Goal: Transaction & Acquisition: Purchase product/service

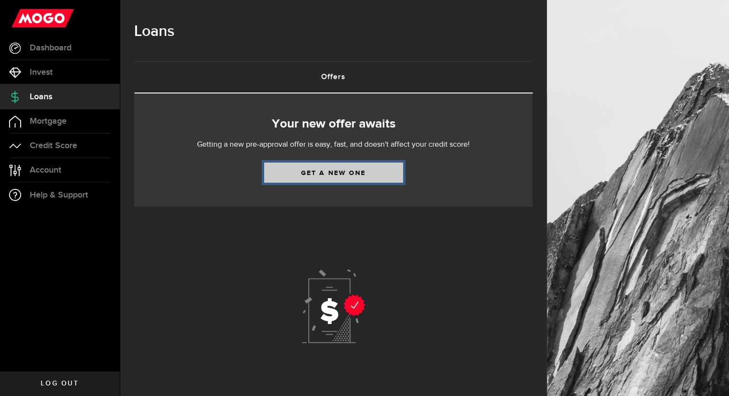
click at [368, 173] on link "Get a new one" at bounding box center [333, 172] width 139 height 20
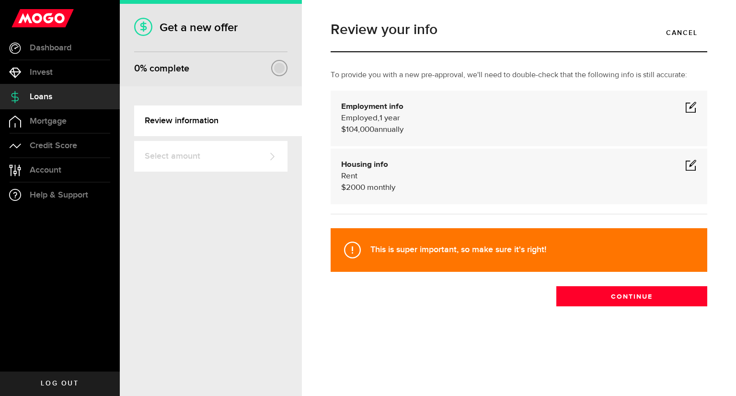
click at [690, 108] on span at bounding box center [691, 107] width 12 height 12
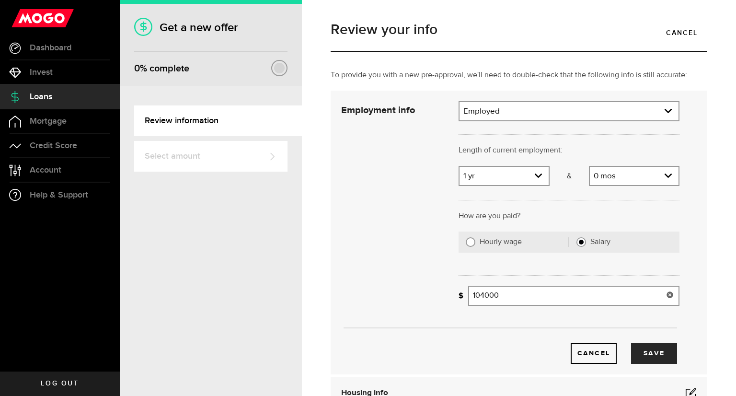
click at [503, 290] on input "104000" at bounding box center [573, 296] width 211 height 20
type input "1"
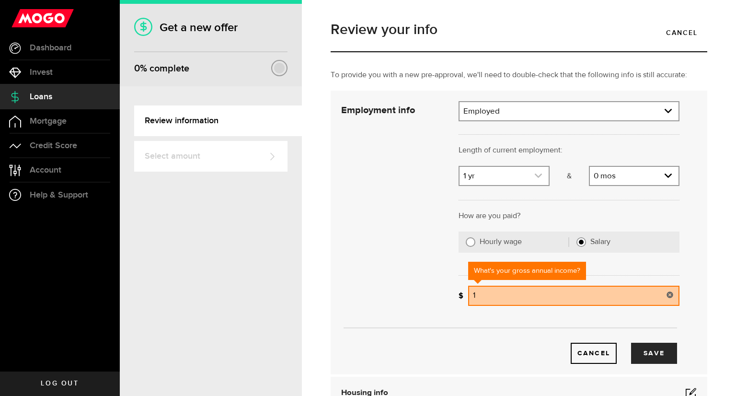
click at [535, 176] on use "expand select" at bounding box center [538, 175] width 7 height 4
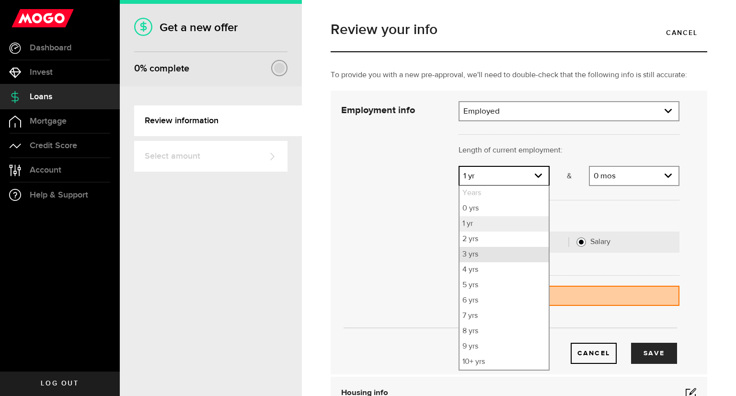
click at [504, 255] on li "3 yrs" at bounding box center [504, 254] width 89 height 15
select select "3"
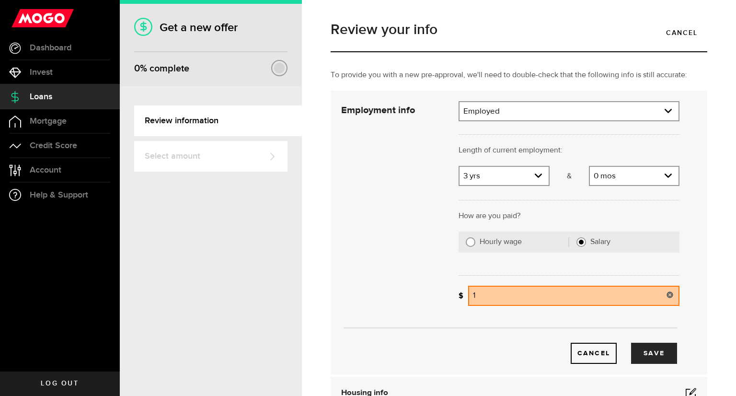
click at [485, 298] on input "1" at bounding box center [573, 296] width 211 height 20
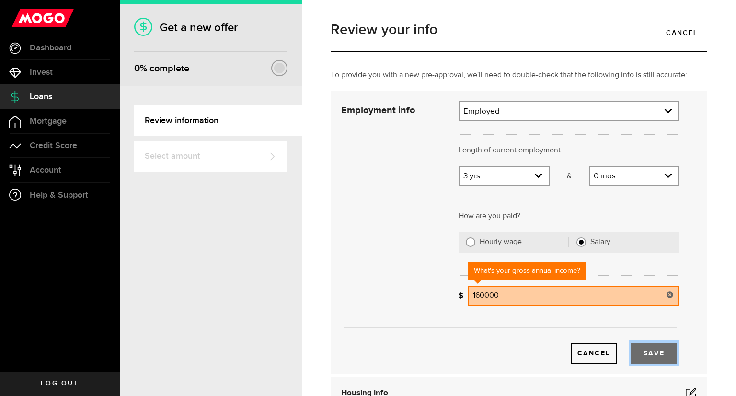
type input "160,000"
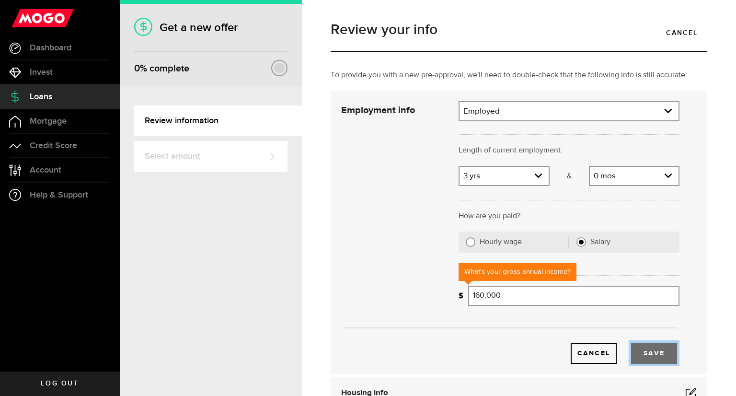
click at [647, 353] on button "Save" at bounding box center [654, 353] width 46 height 21
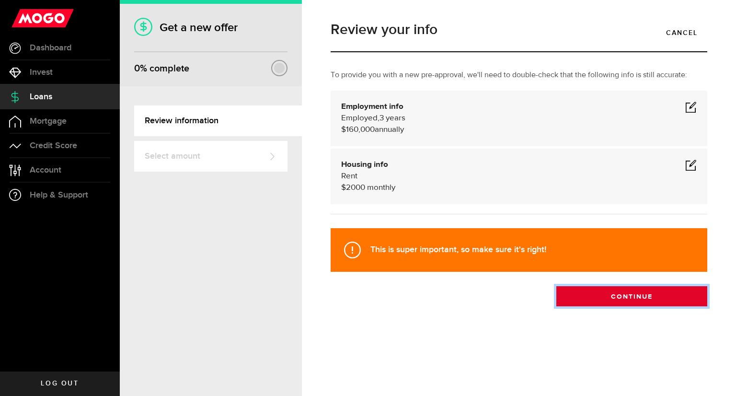
click at [644, 291] on button "Continue" at bounding box center [631, 296] width 151 height 20
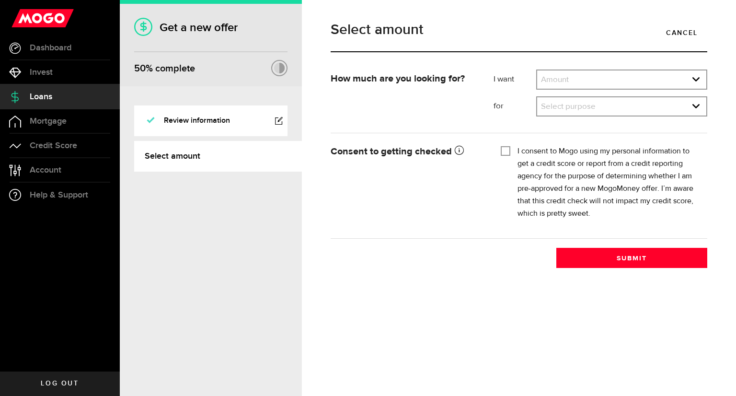
click at [644, 291] on div "Select amount Cancel How much are you looking for? I want Amount How much credi…" at bounding box center [519, 198] width 434 height 396
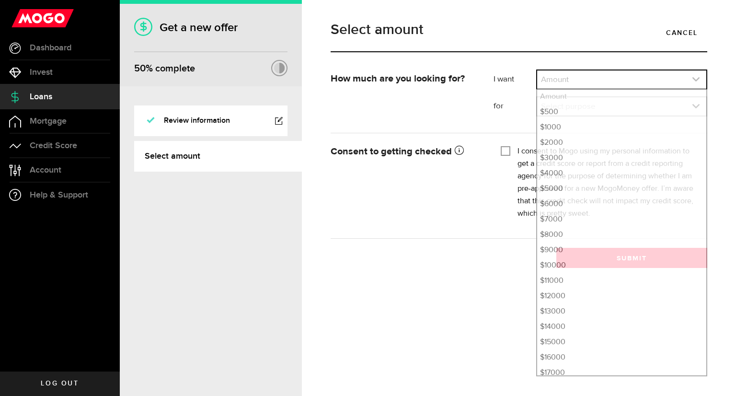
click at [697, 78] on icon "expand select" at bounding box center [696, 79] width 8 height 8
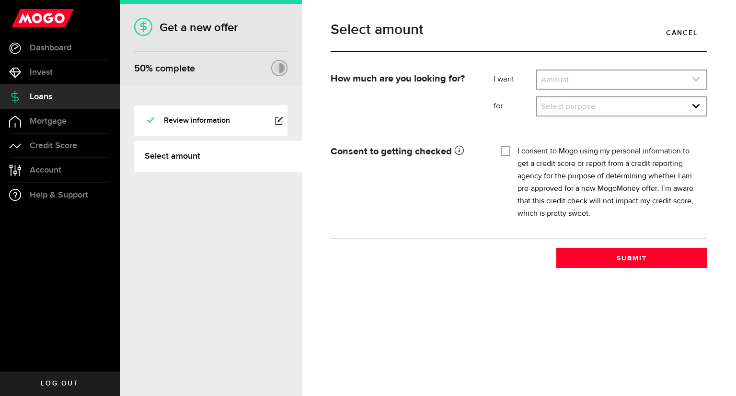
click at [697, 78] on icon "expand select" at bounding box center [696, 79] width 8 height 8
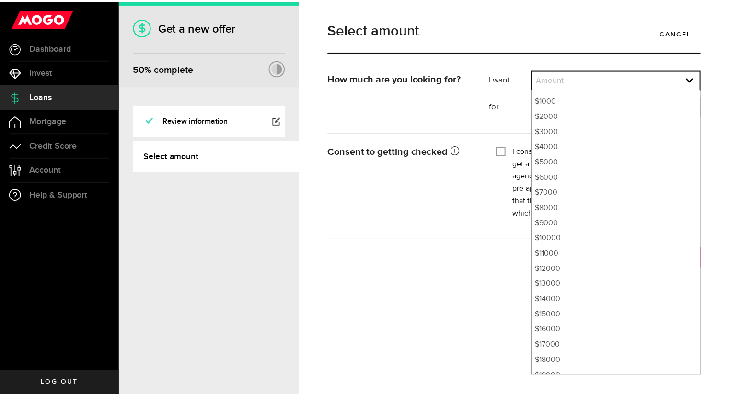
scroll to position [35, 0]
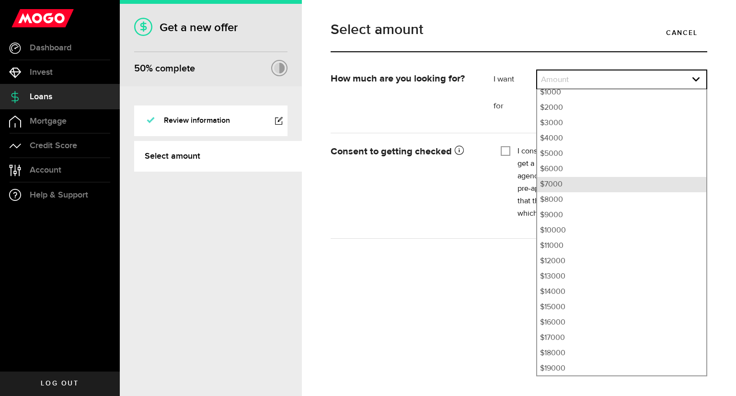
click at [568, 181] on li "$7000" at bounding box center [621, 184] width 169 height 15
select select "7000"
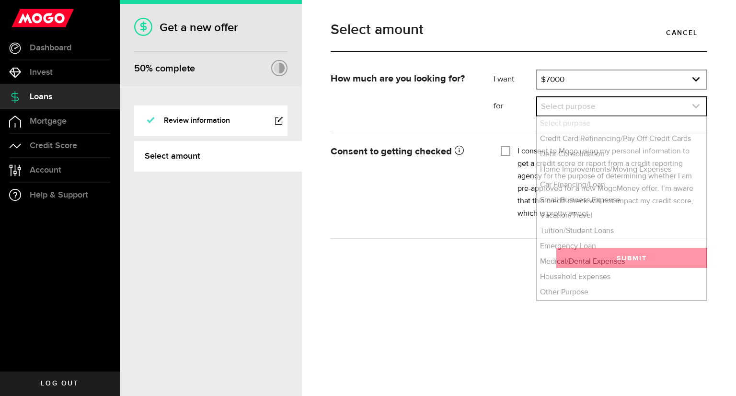
click at [702, 109] on link "expand select" at bounding box center [621, 106] width 169 height 18
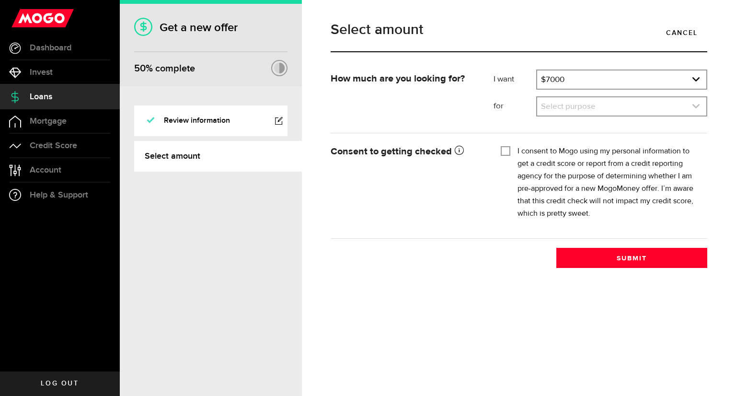
click at [702, 109] on link "expand select" at bounding box center [621, 106] width 169 height 18
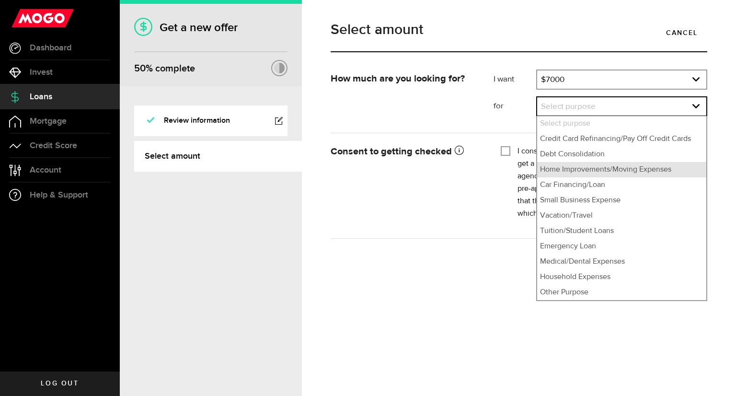
click at [617, 171] on li "Home Improvements/Moving Expenses" at bounding box center [621, 169] width 169 height 15
select select "Home Improvements/Moving Expenses"
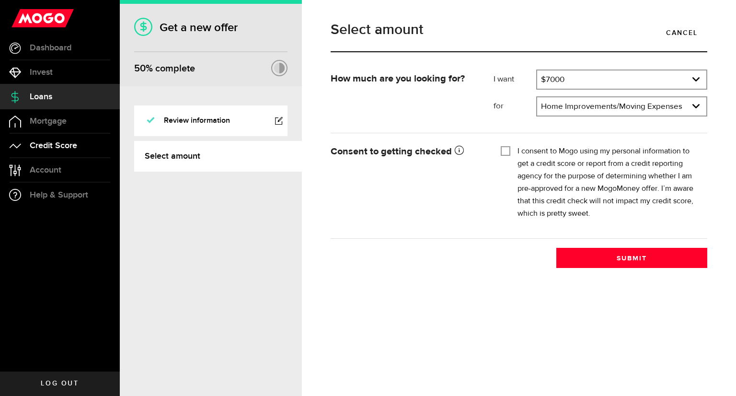
click at [50, 148] on span "Credit Score" at bounding box center [53, 145] width 47 height 9
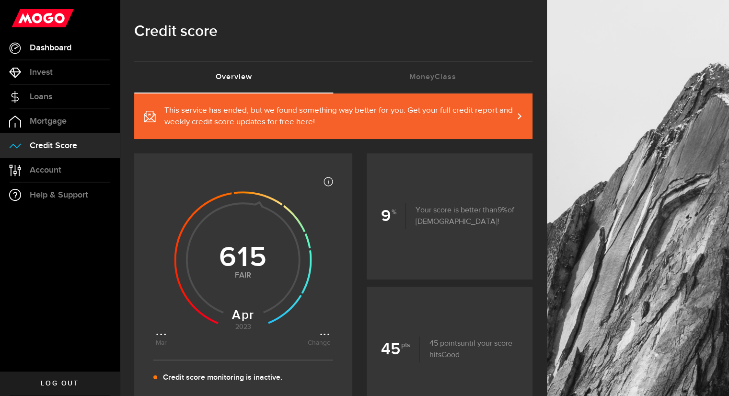
click at [55, 45] on span "Dashboard" at bounding box center [51, 48] width 42 height 9
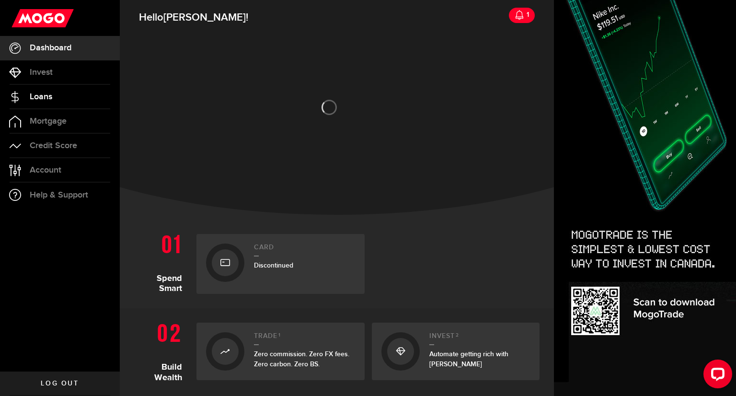
click at [43, 99] on span "Loans" at bounding box center [41, 96] width 23 height 9
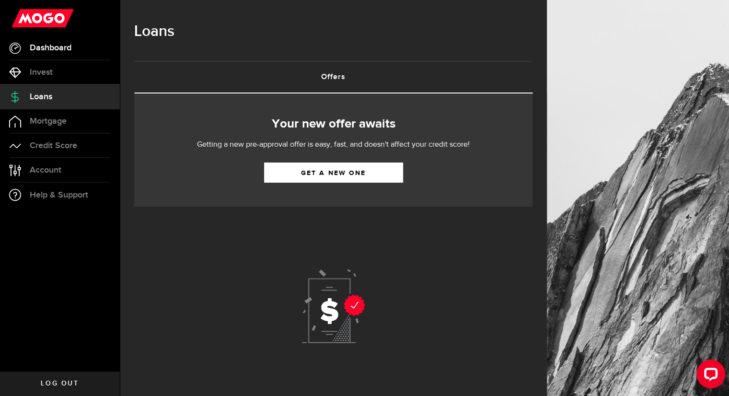
click at [52, 52] on span "Dashboard" at bounding box center [51, 48] width 42 height 9
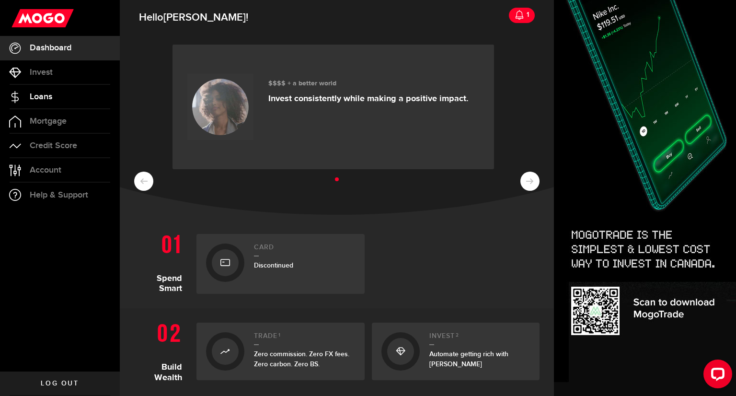
click at [53, 92] on link "Loans" at bounding box center [60, 97] width 120 height 24
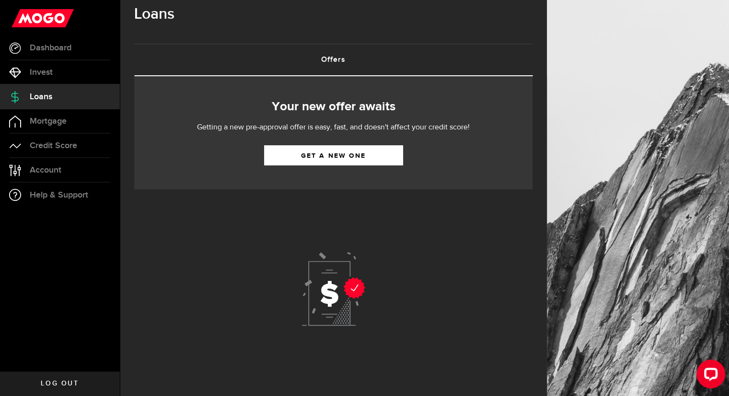
scroll to position [27, 0]
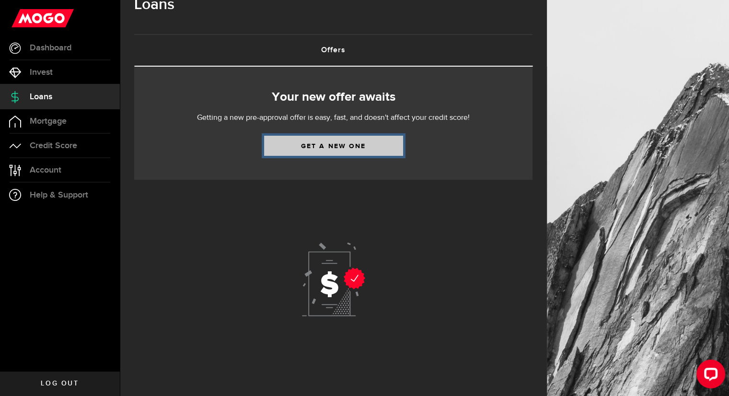
click at [341, 151] on link "Get a new one" at bounding box center [333, 146] width 139 height 20
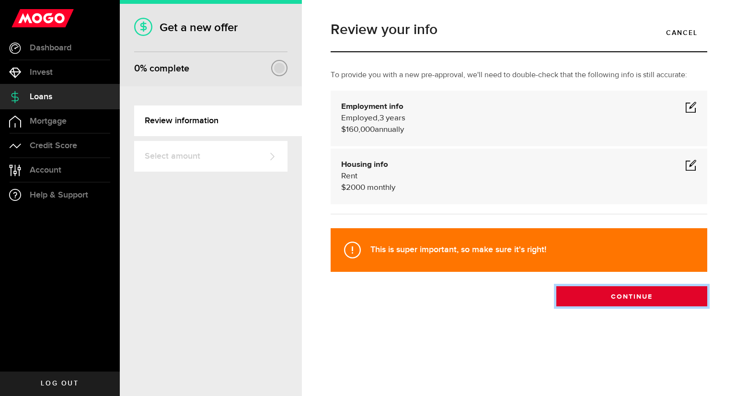
click at [653, 296] on button "Continue" at bounding box center [631, 296] width 151 height 20
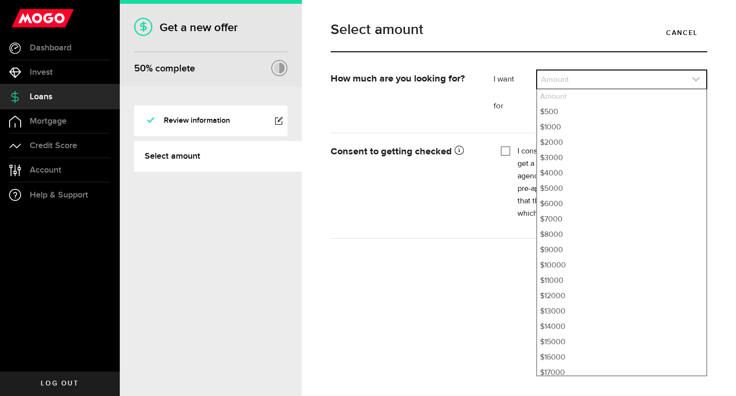
click at [691, 75] on link "expand select" at bounding box center [621, 79] width 169 height 18
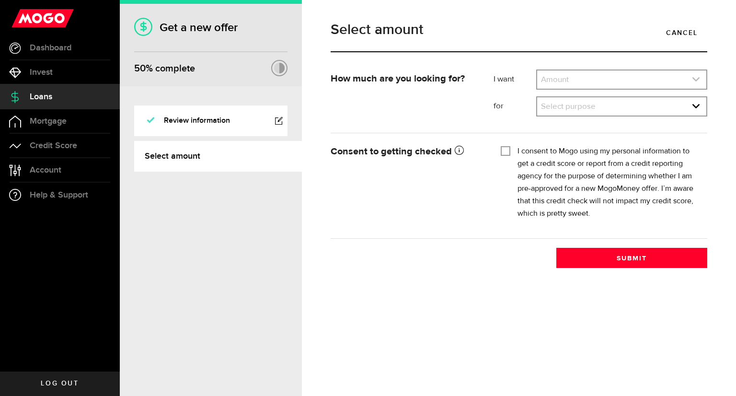
click at [698, 77] on icon "expand select" at bounding box center [696, 79] width 8 height 8
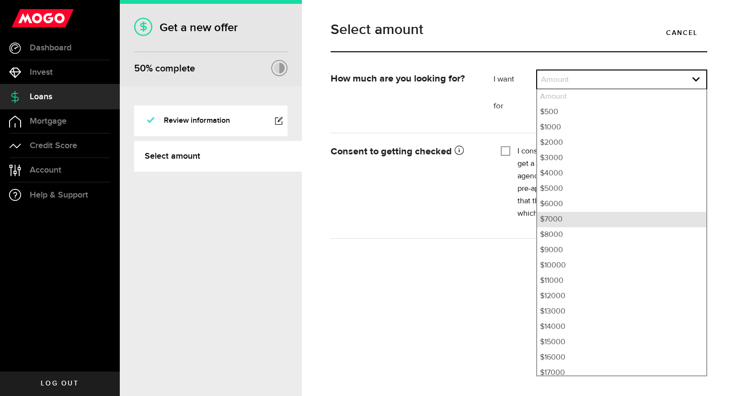
click at [565, 221] on li "$7000" at bounding box center [621, 219] width 169 height 15
select select "7000"
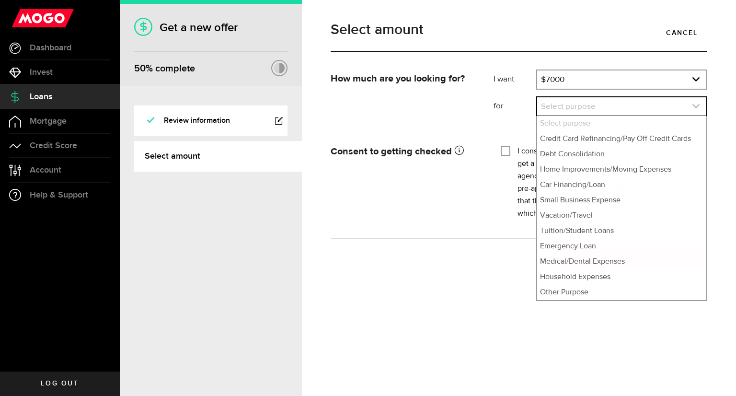
click at [689, 110] on link "expand select" at bounding box center [621, 106] width 169 height 18
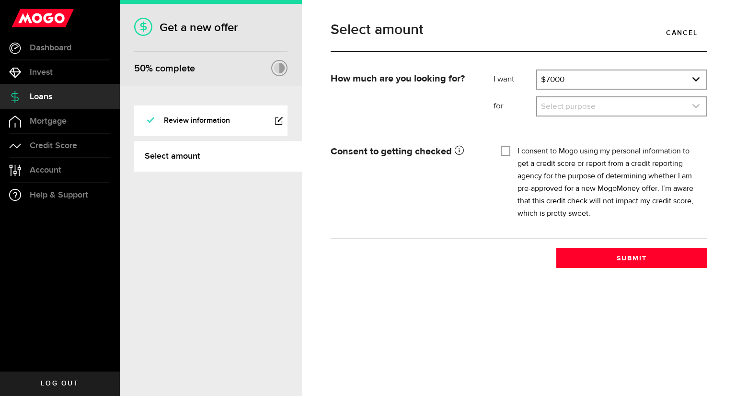
click at [689, 110] on link "expand select" at bounding box center [621, 106] width 169 height 18
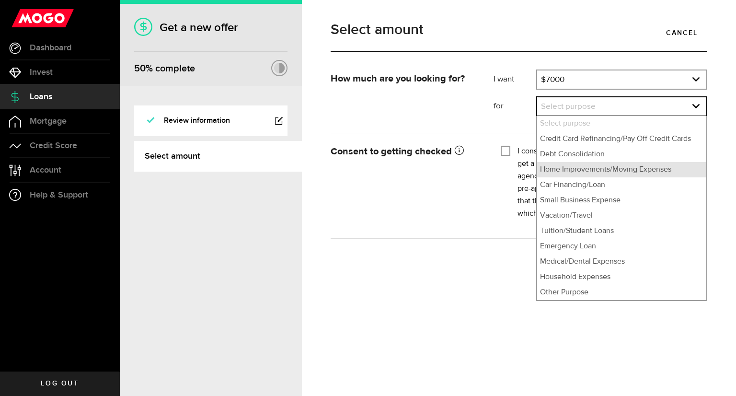
click at [625, 168] on li "Home Improvements/Moving Expenses" at bounding box center [621, 169] width 169 height 15
select select "Home Improvements/Moving Expenses"
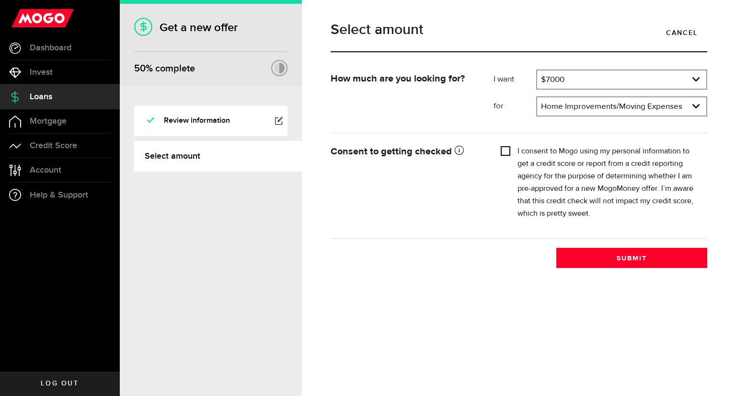
click at [508, 147] on input "I consent to Mogo using my personal information to get a credit score or report…" at bounding box center [506, 150] width 10 height 10
checkbox input "true"
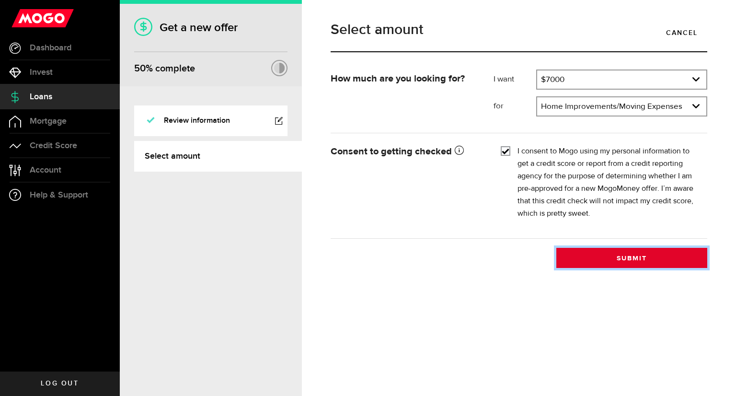
click at [617, 264] on button "Submit" at bounding box center [631, 258] width 151 height 20
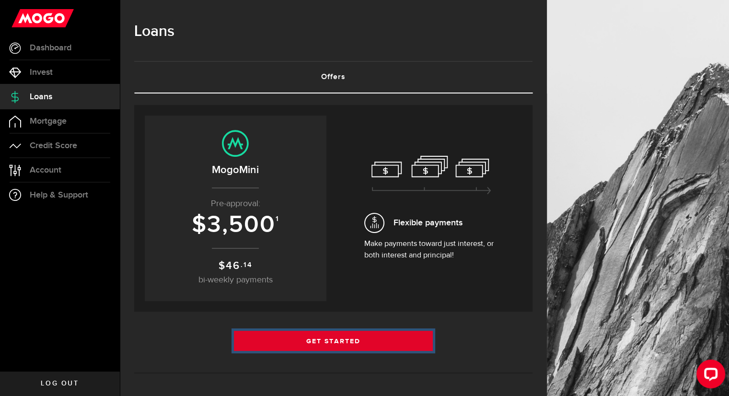
click at [390, 338] on link "Get Started" at bounding box center [333, 341] width 199 height 20
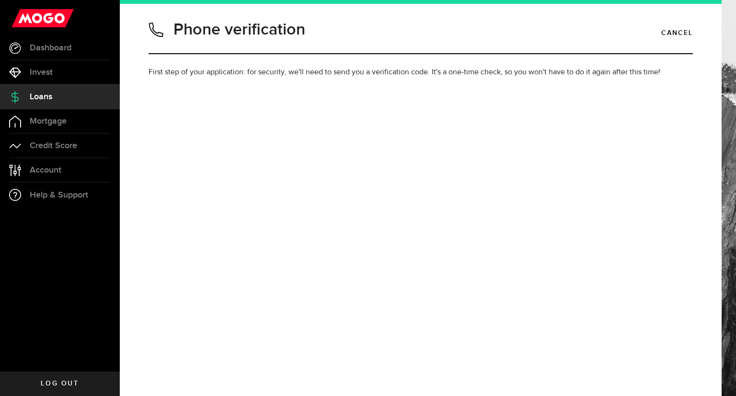
type input "6043543634"
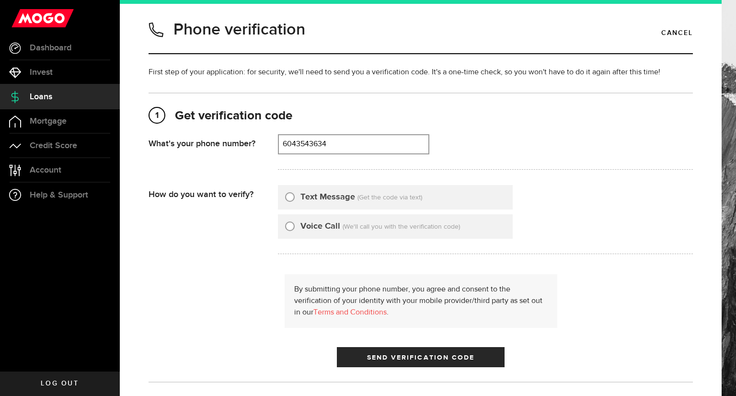
click at [292, 197] on input "Text Message" at bounding box center [290, 196] width 10 height 10
radio input "true"
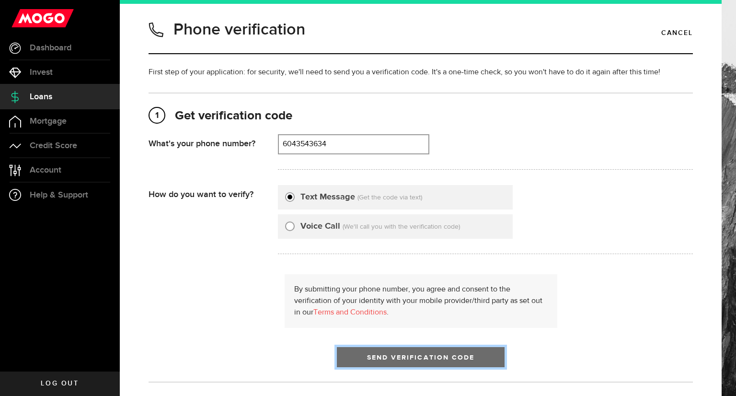
click at [430, 357] on span "Send Verification Code" at bounding box center [421, 357] width 108 height 7
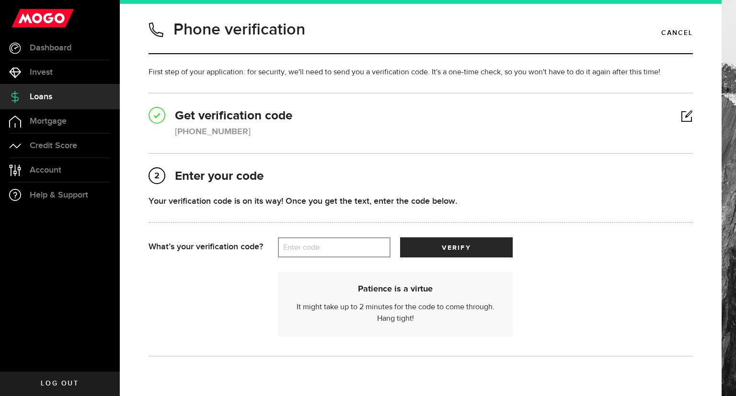
click at [301, 247] on label "Enter code" at bounding box center [334, 248] width 113 height 20
click at [301, 247] on input "Enter code" at bounding box center [334, 247] width 113 height 20
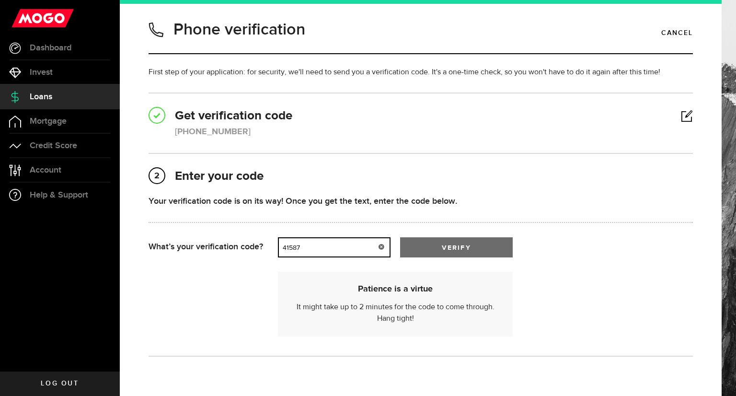
type input "41587"
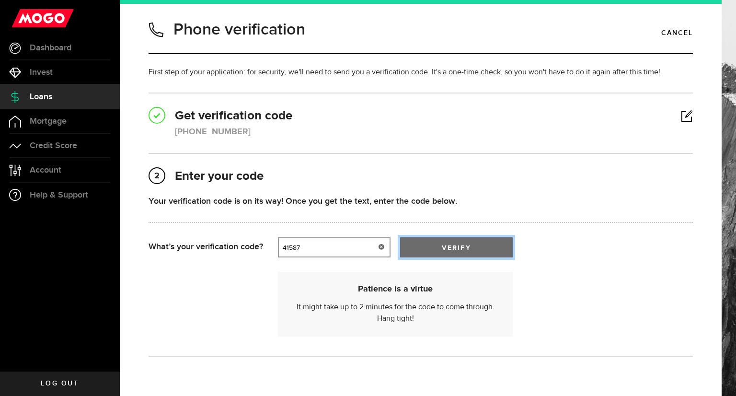
click at [456, 249] on span "submit" at bounding box center [457, 249] width 14 height 14
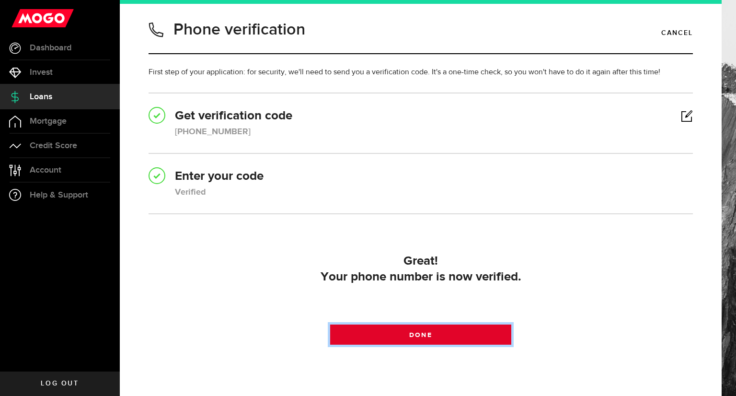
click at [426, 335] on span "Done" at bounding box center [420, 335] width 23 height 7
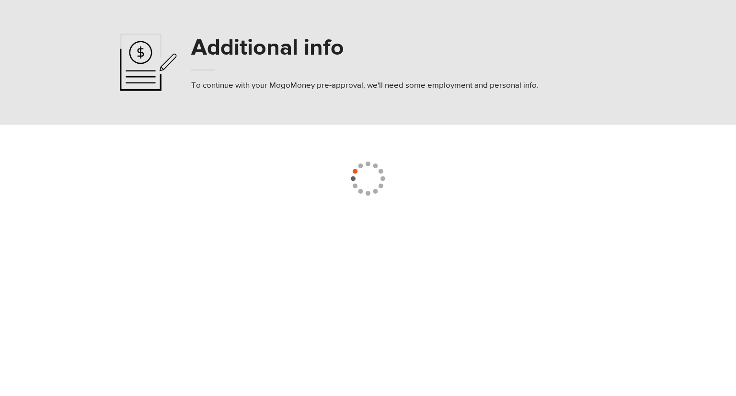
select select
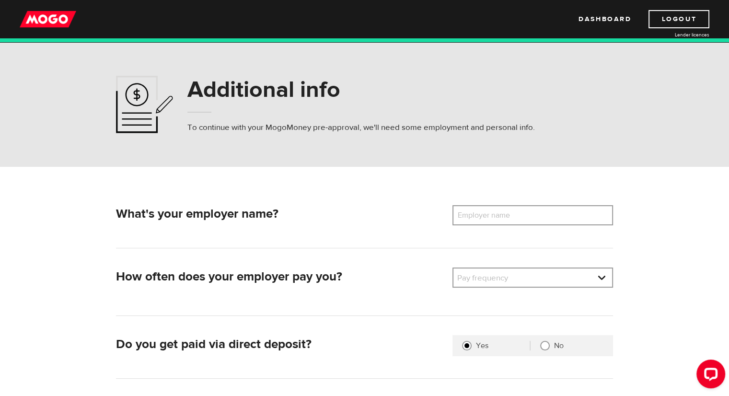
click at [496, 218] on label "Employer name" at bounding box center [490, 215] width 77 height 20
click at [496, 218] on input "Employer name" at bounding box center [532, 215] width 161 height 20
type input "AECOM"
click at [603, 284] on link at bounding box center [532, 277] width 159 height 18
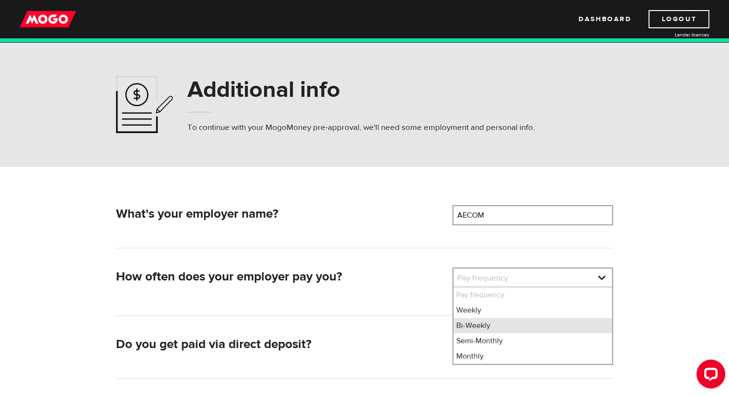
click at [519, 320] on li "Bi-Weekly" at bounding box center [532, 325] width 159 height 15
select select "2"
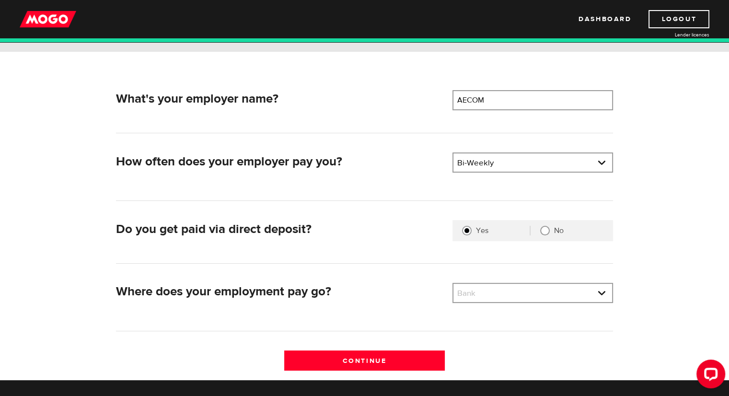
scroll to position [120, 0]
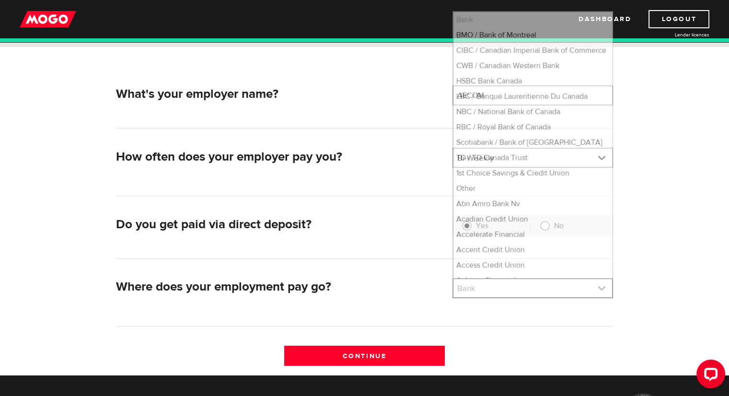
click at [602, 288] on link at bounding box center [532, 288] width 159 height 18
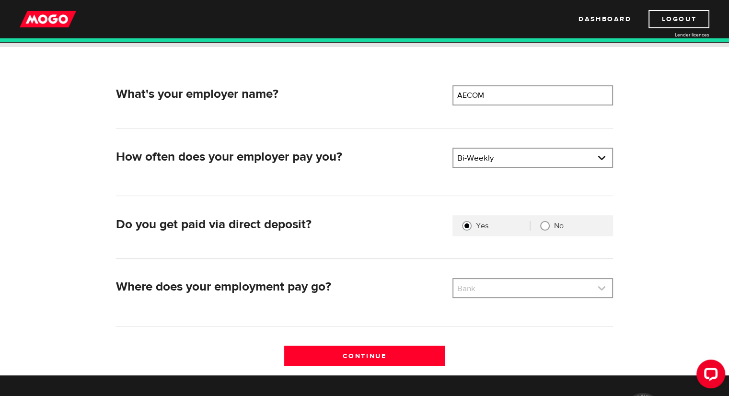
click at [602, 288] on link at bounding box center [532, 288] width 159 height 18
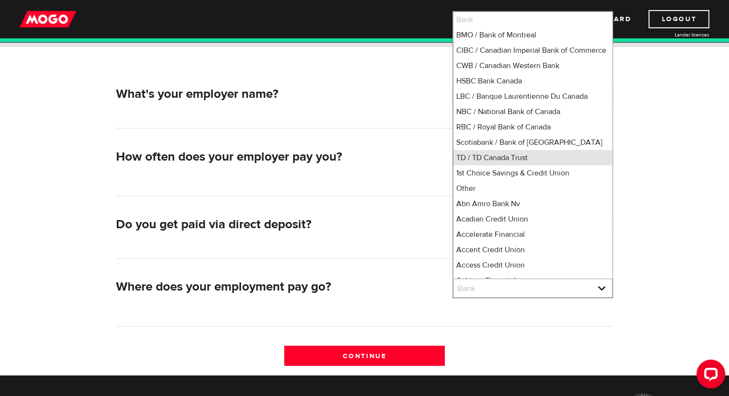
scroll to position [6, 0]
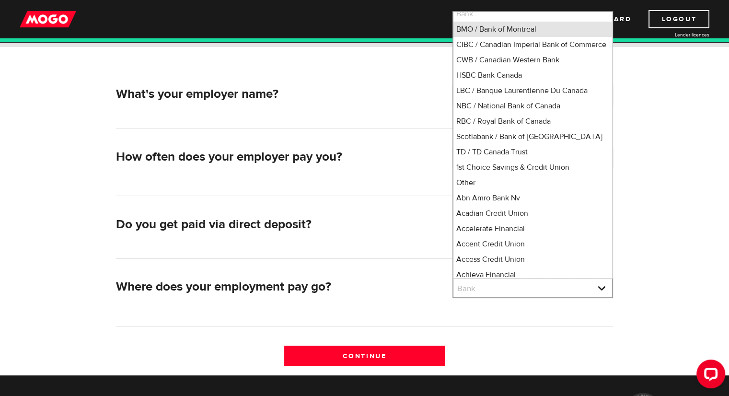
click at [511, 25] on li "BMO / Bank of Montreal" at bounding box center [532, 29] width 159 height 15
select select "1"
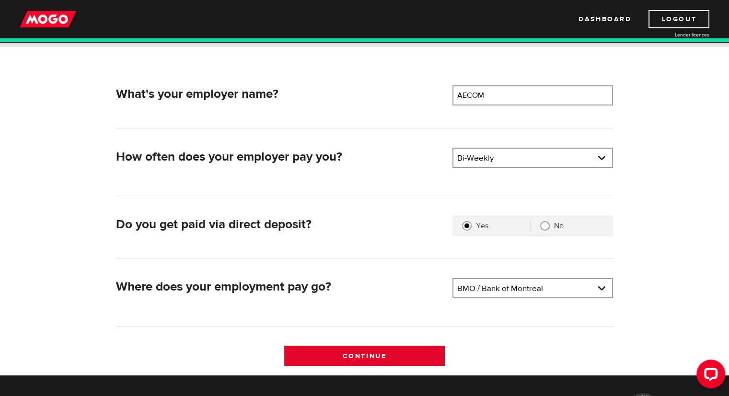
click at [354, 351] on input "Continue" at bounding box center [364, 356] width 161 height 20
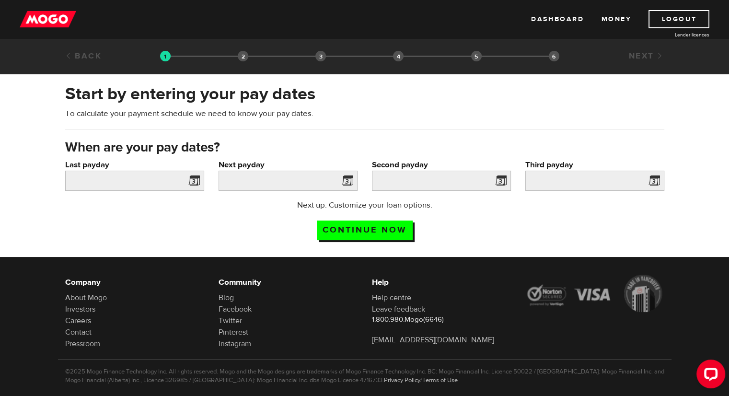
click at [192, 178] on span at bounding box center [192, 181] width 14 height 15
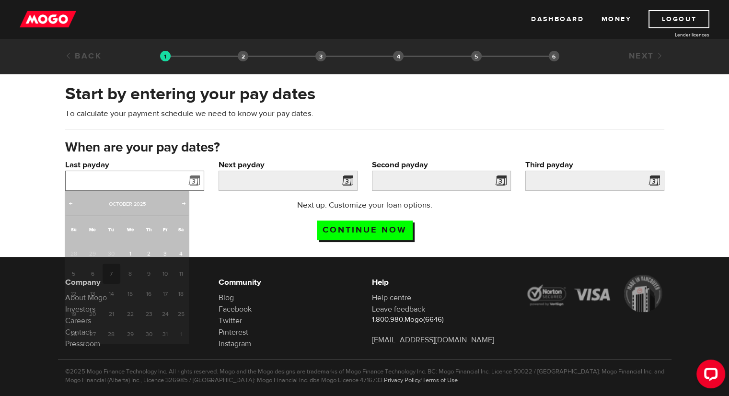
click at [143, 179] on input "Last payday" at bounding box center [134, 181] width 139 height 20
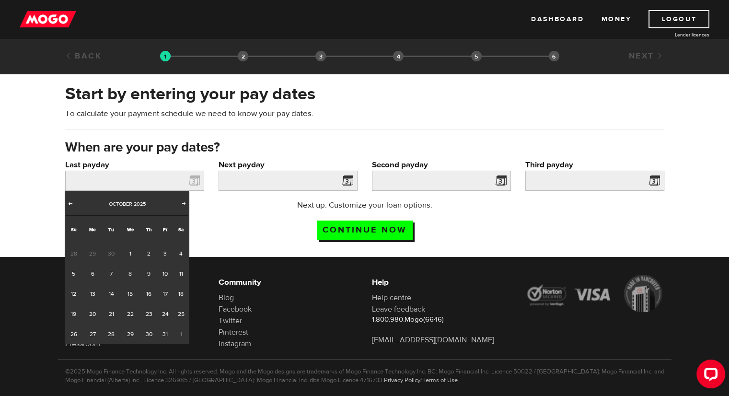
click at [71, 205] on span "Prev" at bounding box center [71, 203] width 8 height 8
click at [163, 312] on link "26" at bounding box center [165, 314] width 15 height 20
type input "2025/09/26"
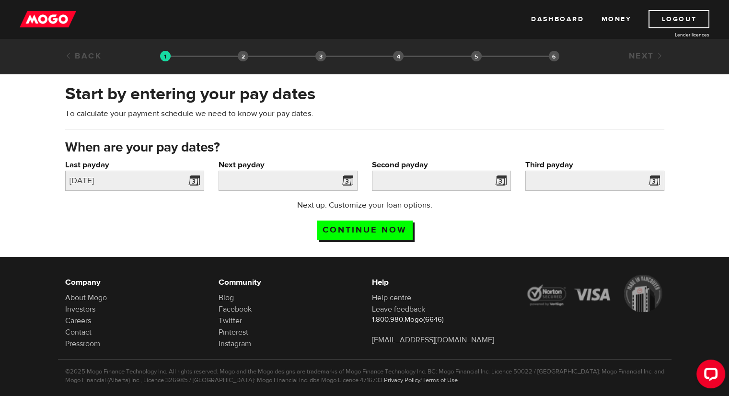
click at [347, 181] on span at bounding box center [345, 181] width 14 height 15
click at [324, 177] on input "Next payday" at bounding box center [288, 181] width 139 height 20
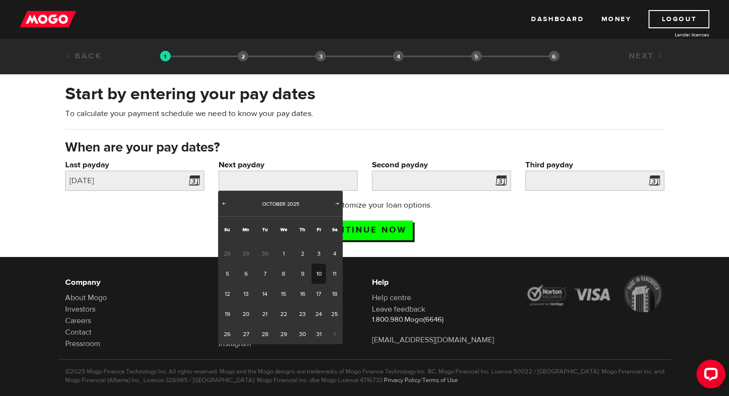
click at [317, 272] on link "10" at bounding box center [319, 274] width 15 height 20
type input "2025/10/10"
type input "2025/10/24"
type input "2025/11/7"
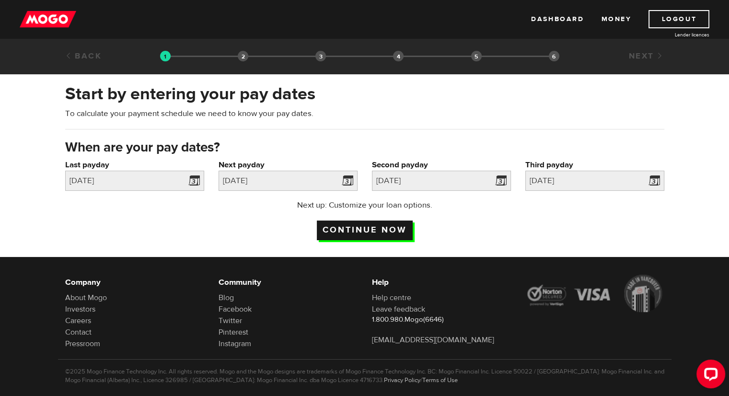
click at [349, 233] on input "Continue now" at bounding box center [365, 230] width 96 height 20
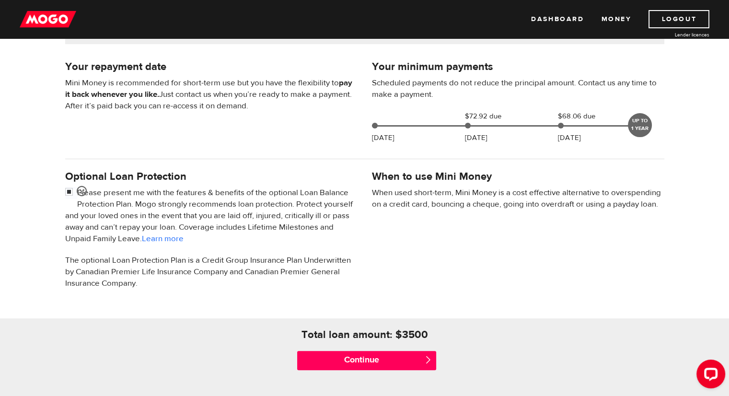
scroll to position [199, 0]
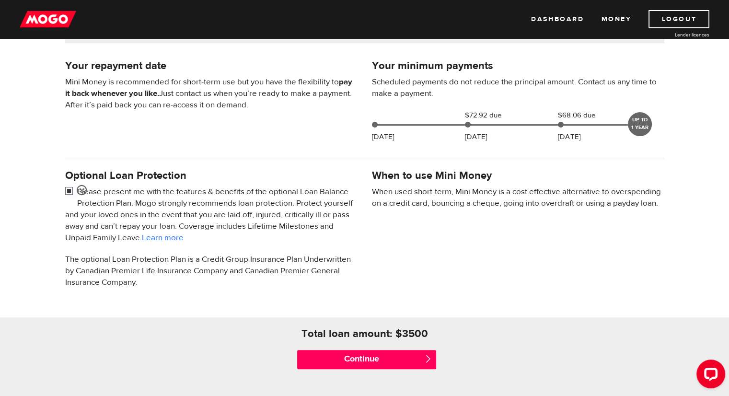
click at [69, 188] on input "checkbox" at bounding box center [71, 192] width 12 height 12
checkbox input "false"
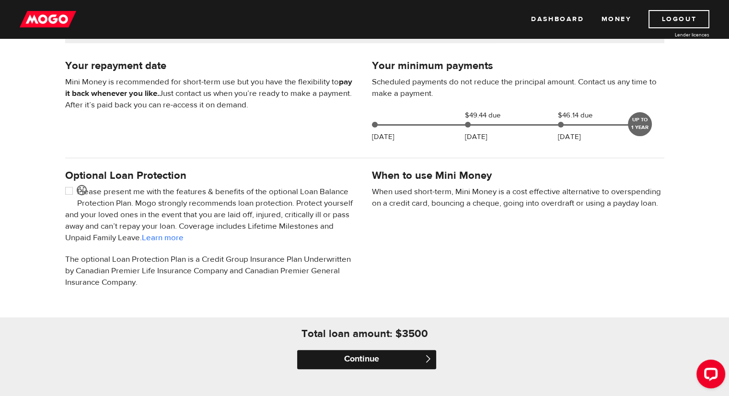
click at [387, 358] on input "Continue" at bounding box center [366, 359] width 139 height 19
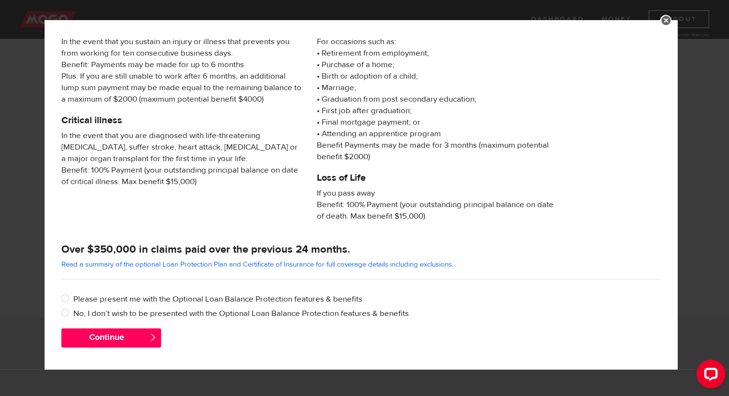
scroll to position [129, 0]
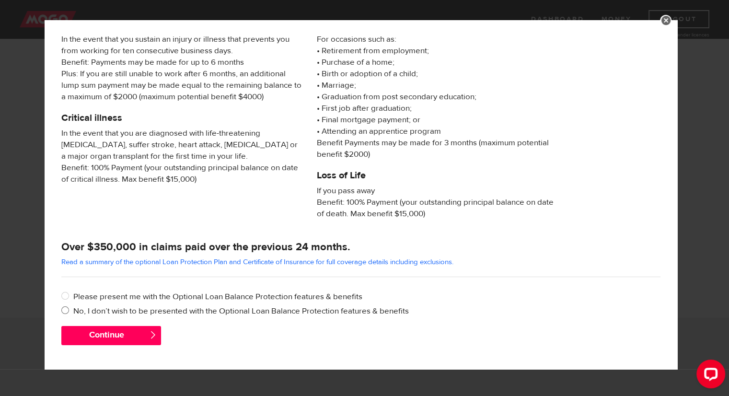
click at [65, 309] on input "No, I don’t wish to be presented with the Optional Loan Balance Protection feat…" at bounding box center [67, 311] width 12 height 12
radio input "true"
click at [117, 333] on button "Continue" at bounding box center [111, 335] width 100 height 19
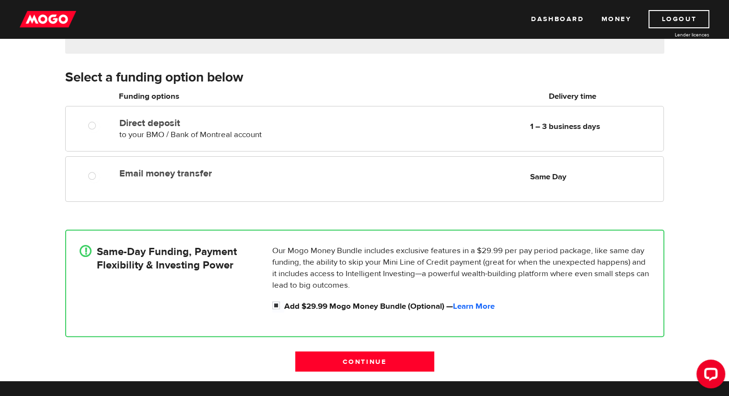
scroll to position [139, 0]
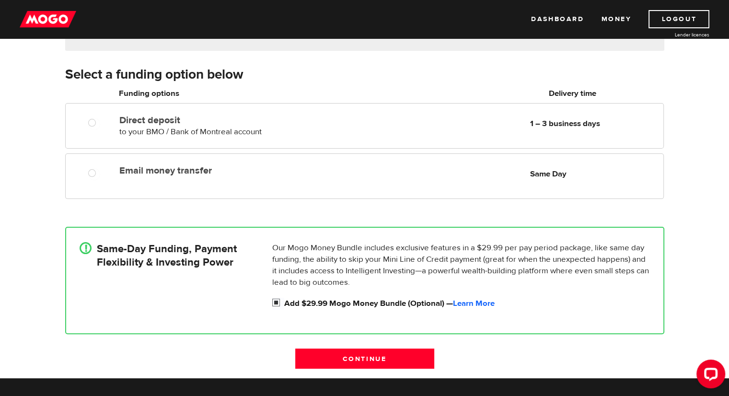
click at [278, 299] on input "Add $29.99 Mogo Money Bundle (Optional) — Learn More" at bounding box center [278, 304] width 12 height 12
checkbox input "false"
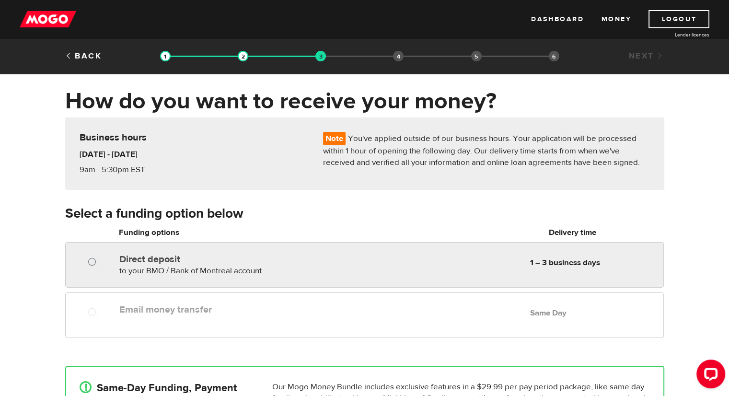
radio input "true"
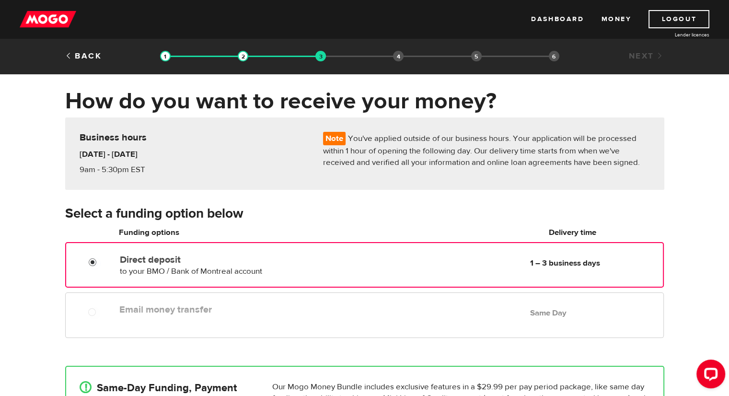
click at [92, 260] on input "Direct deposit" at bounding box center [95, 263] width 12 height 12
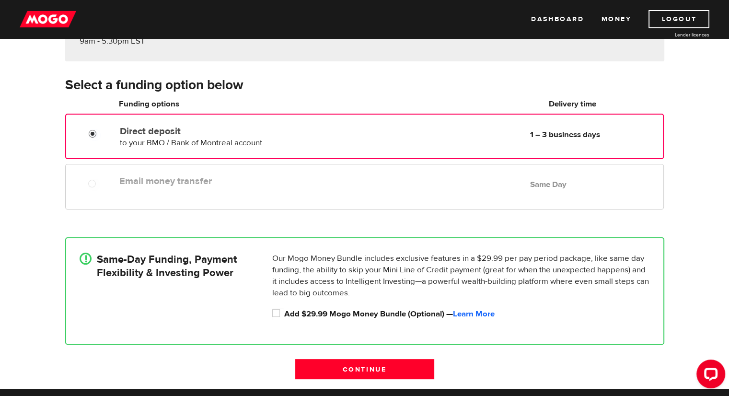
scroll to position [139, 0]
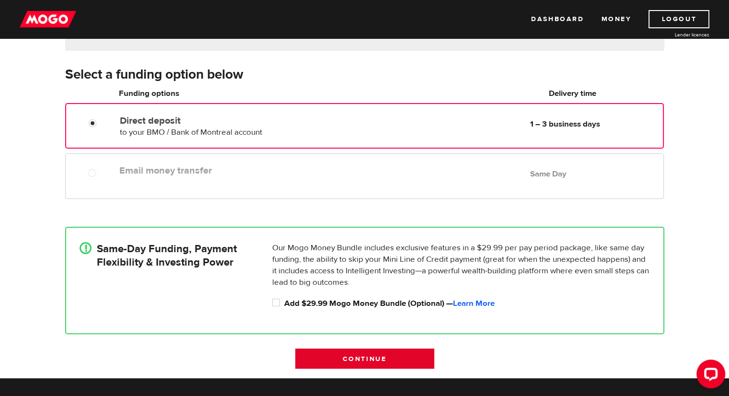
click at [364, 354] on input "Continue" at bounding box center [364, 358] width 139 height 20
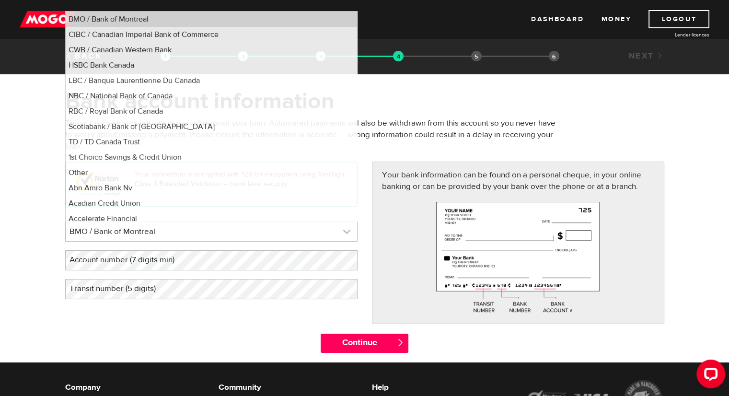
click at [348, 227] on link at bounding box center [211, 231] width 291 height 19
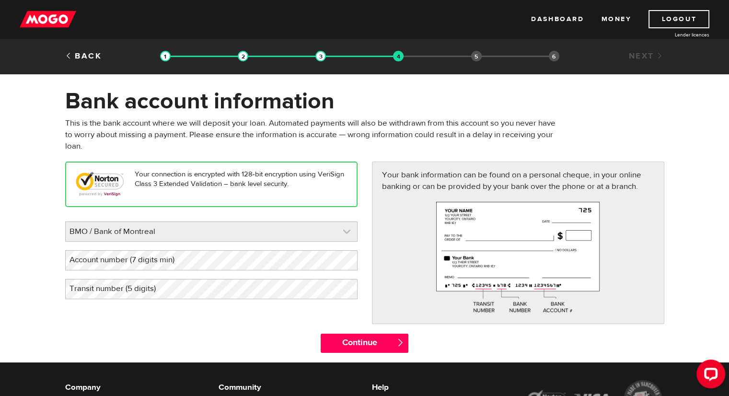
click at [348, 227] on link at bounding box center [211, 231] width 291 height 19
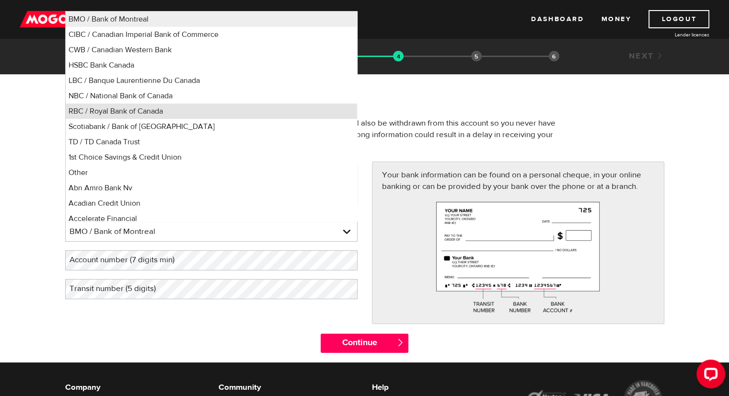
click at [114, 106] on li "RBC / Royal Bank of Canada" at bounding box center [211, 111] width 291 height 15
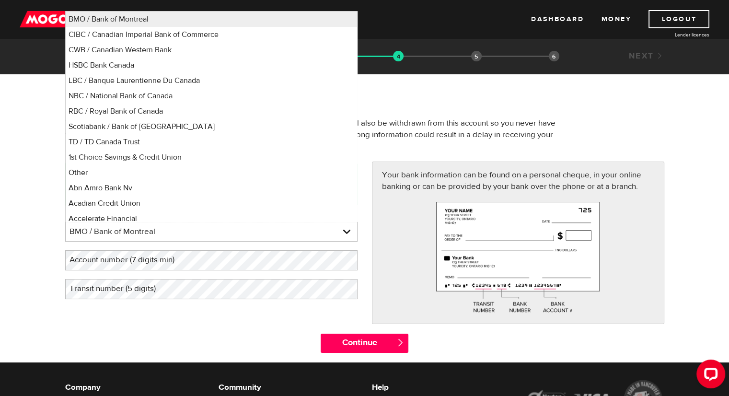
select select "8"
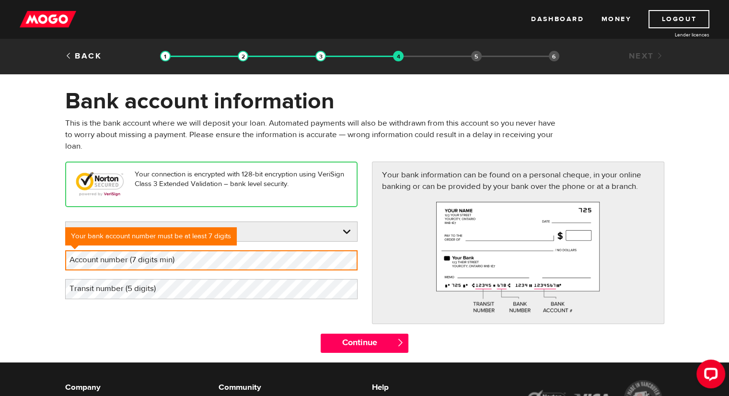
click at [114, 294] on label "Transit number (5 digits)" at bounding box center [120, 289] width 110 height 20
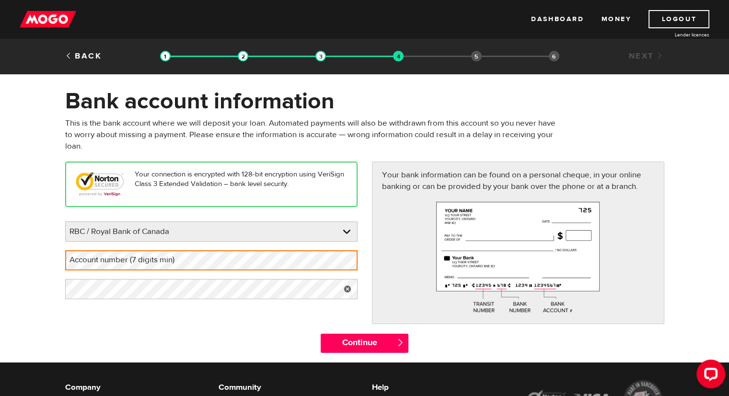
click at [82, 260] on label "Account number (7 digits min)" at bounding box center [129, 260] width 129 height 20
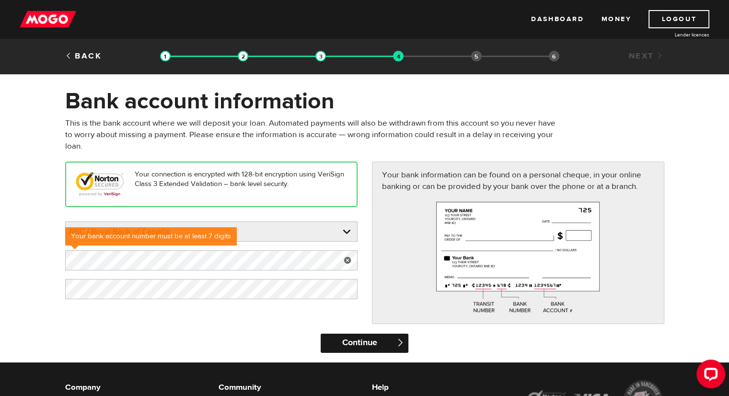
click at [373, 340] on input "Continue" at bounding box center [365, 343] width 88 height 19
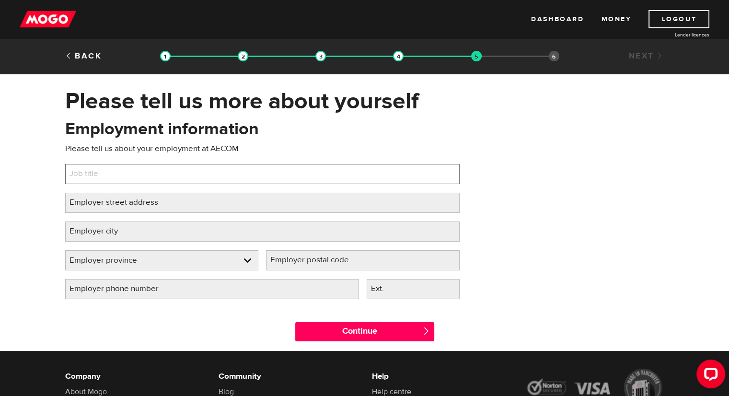
click at [162, 175] on input "Job title" at bounding box center [262, 174] width 394 height 20
type input "Senior Environmental Engineer"
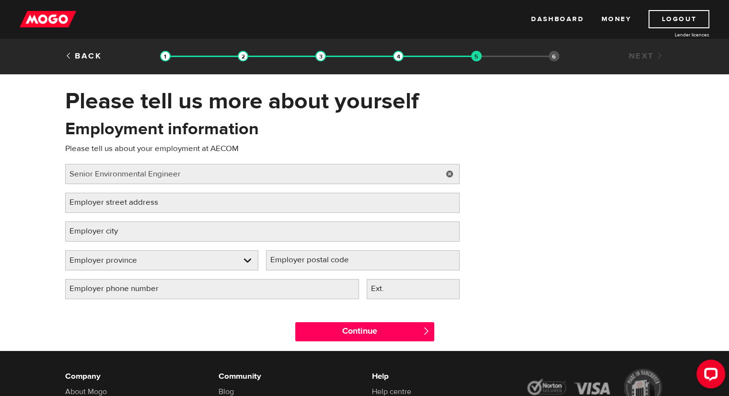
click at [128, 205] on label "Employer street address" at bounding box center [121, 203] width 113 height 20
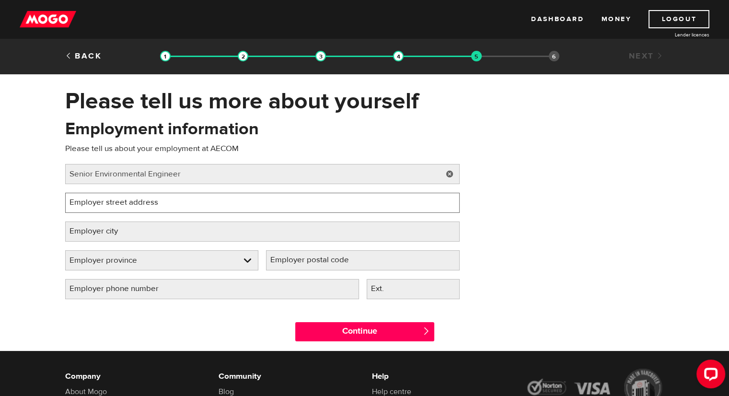
click at [128, 205] on input "Employer street address" at bounding box center [262, 203] width 394 height 20
type input "3292 Production Way"
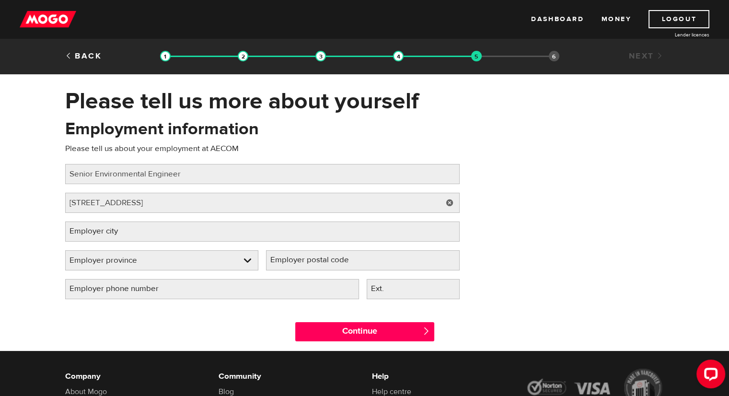
click at [114, 232] on label "Employer city" at bounding box center [101, 231] width 72 height 20
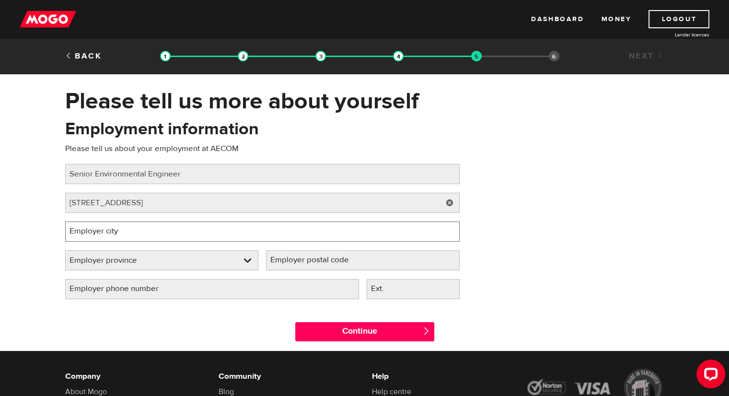
click at [114, 232] on input "Employer city" at bounding box center [262, 231] width 394 height 20
type input "Burnaby"
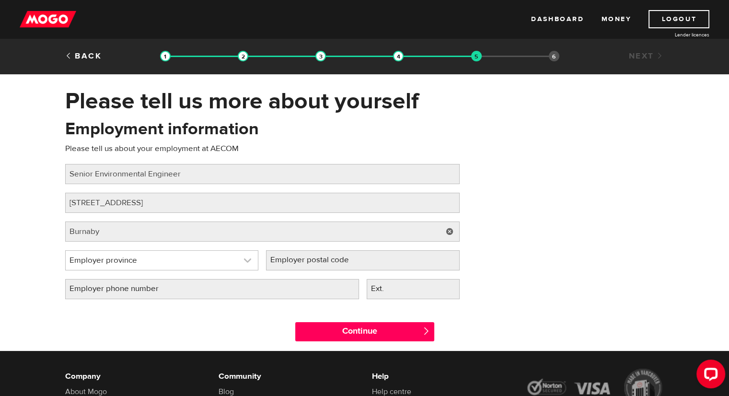
click at [116, 262] on link at bounding box center [162, 260] width 193 height 19
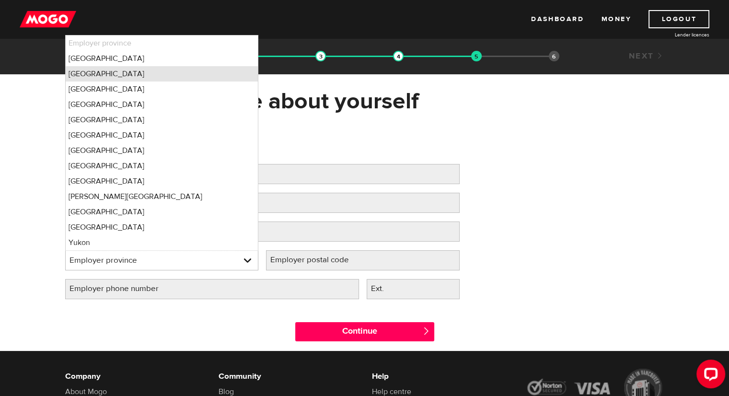
click at [108, 73] on li "[GEOGRAPHIC_DATA]" at bounding box center [162, 73] width 193 height 15
select select "BC"
click at [588, 108] on h1 "Please tell us more about yourself" at bounding box center [364, 101] width 599 height 25
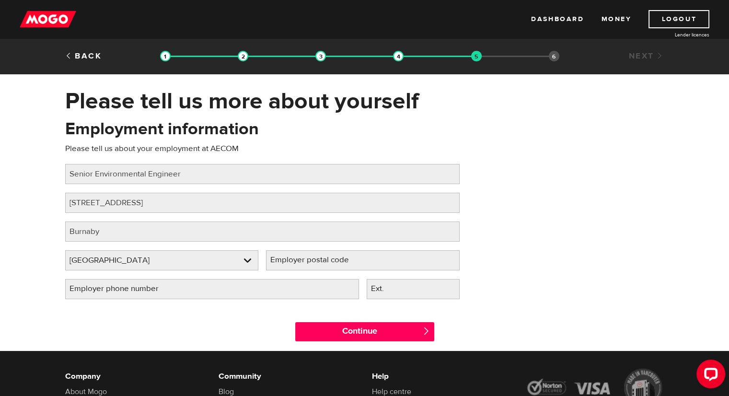
click at [297, 257] on label "Employer postal code" at bounding box center [317, 260] width 103 height 20
click at [297, 257] on input "Employer postal code" at bounding box center [363, 260] width 194 height 20
paste input "V5A 4W4"
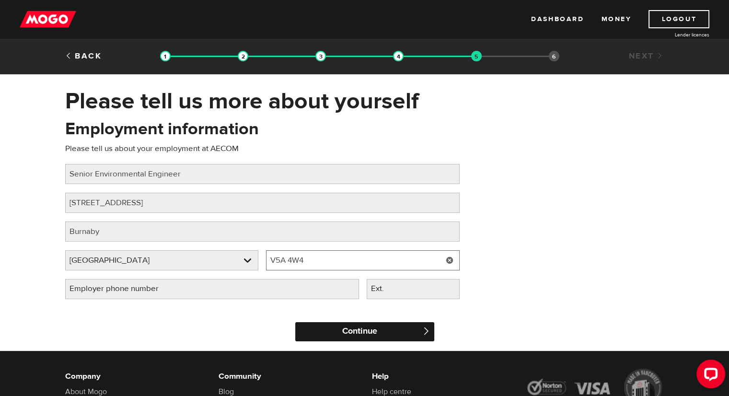
type input "V5A 4W4"
click at [346, 330] on input "Continue" at bounding box center [364, 331] width 139 height 19
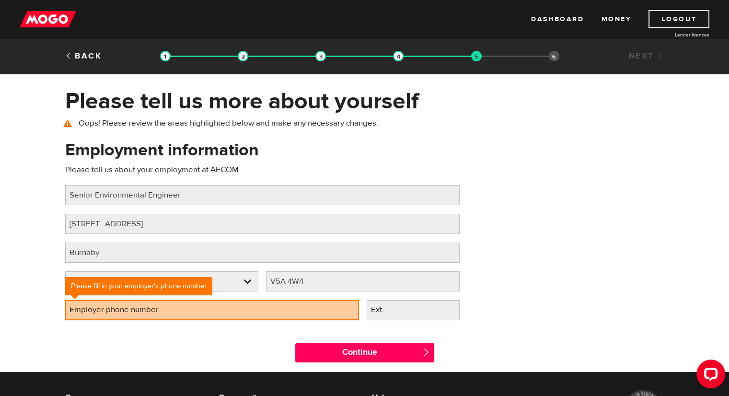
click at [151, 314] on label "Employer phone number" at bounding box center [121, 310] width 113 height 20
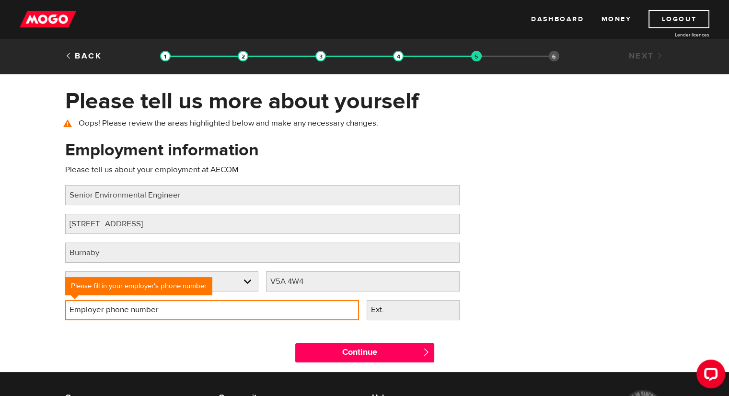
click at [151, 314] on input "Employer phone number" at bounding box center [212, 310] width 294 height 20
type input "[PHONE_NUMBER]"
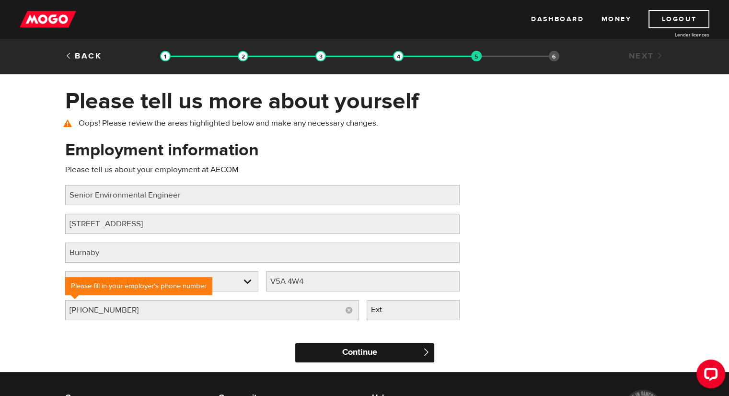
click at [360, 357] on input "Continue" at bounding box center [364, 352] width 139 height 19
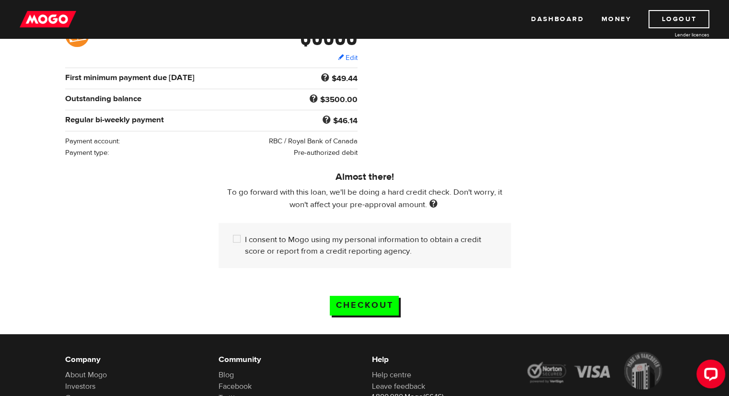
scroll to position [171, 0]
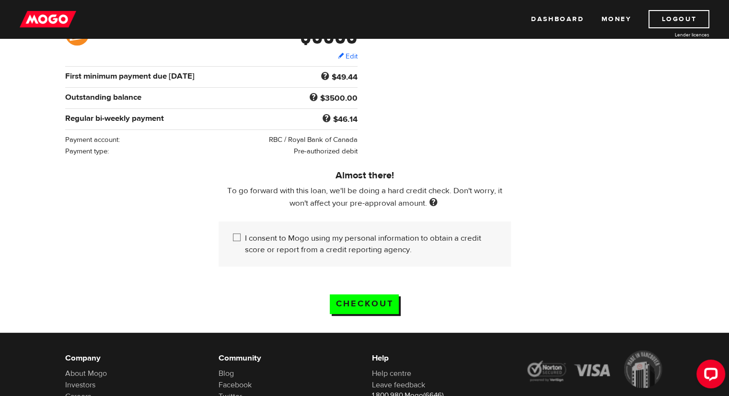
click at [236, 238] on input "I consent to Mogo using my personal information to obtain a credit score or rep…" at bounding box center [239, 238] width 12 height 12
checkbox input "true"
click at [360, 299] on input "Checkout" at bounding box center [364, 304] width 69 height 20
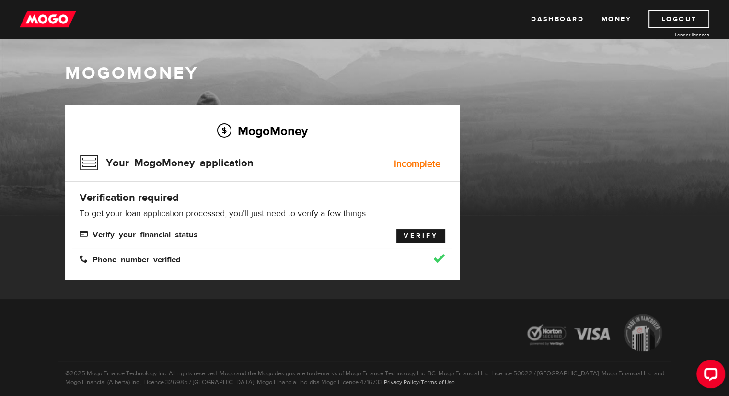
click at [437, 238] on link "Verify" at bounding box center [420, 235] width 49 height 13
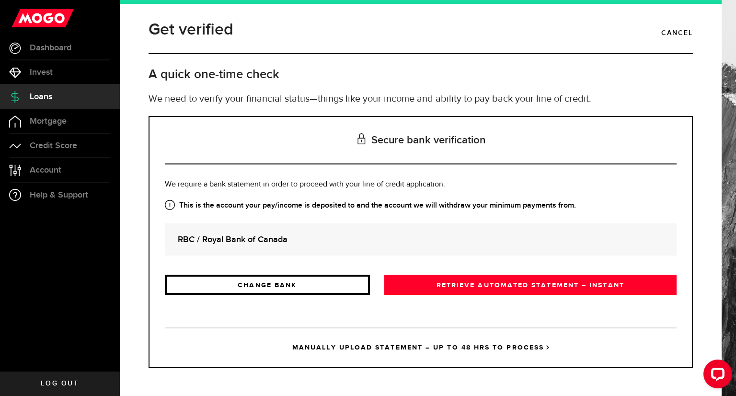
click at [335, 287] on link "CHANGE BANK" at bounding box center [267, 285] width 205 height 20
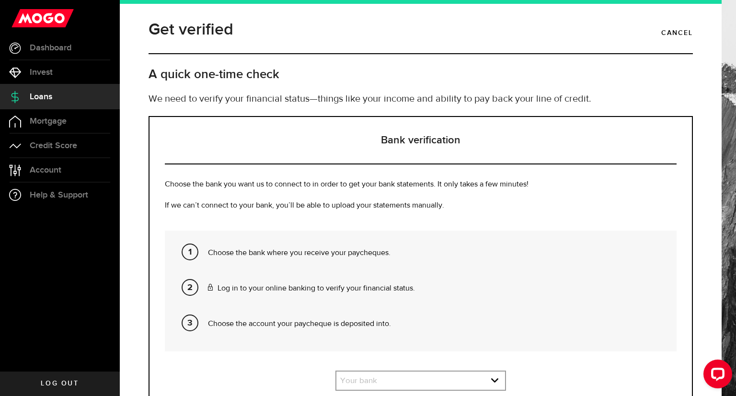
drag, startPoint x: 718, startPoint y: 135, endPoint x: 555, endPoint y: 233, distance: 190.1
click at [555, 233] on div "Choose the bank where you receive your paycheques. Log in to your online bankin…" at bounding box center [421, 291] width 512 height 121
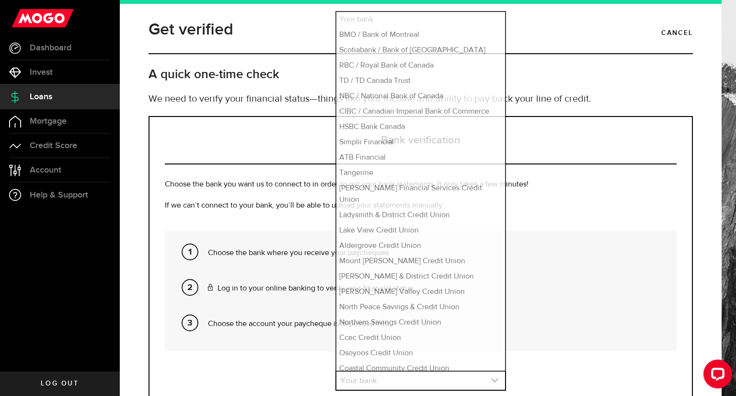
click at [491, 381] on icon "expand select" at bounding box center [495, 380] width 8 height 8
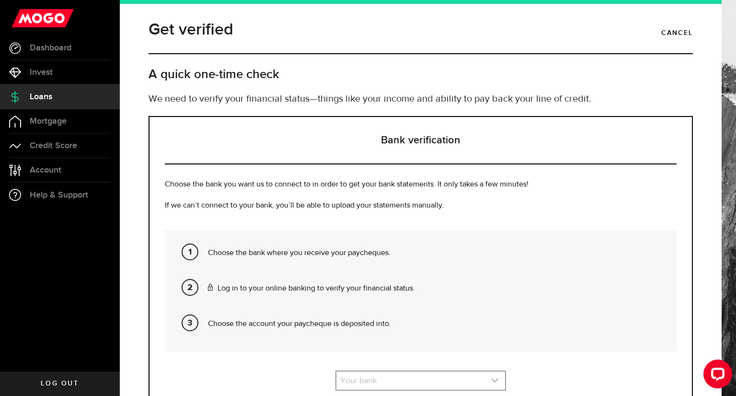
click at [491, 381] on icon "expand select" at bounding box center [495, 380] width 8 height 8
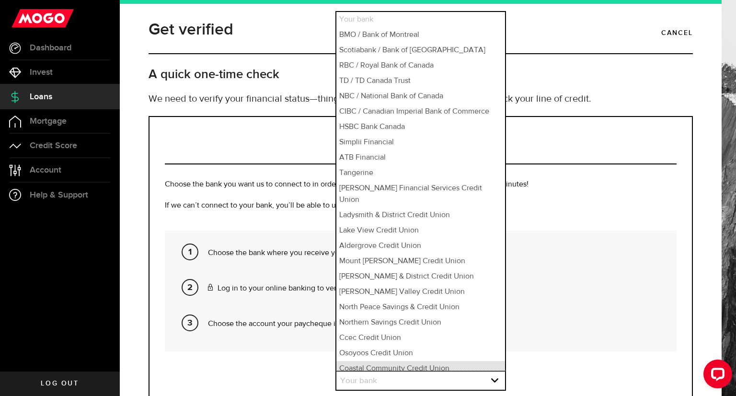
scroll to position [9, 0]
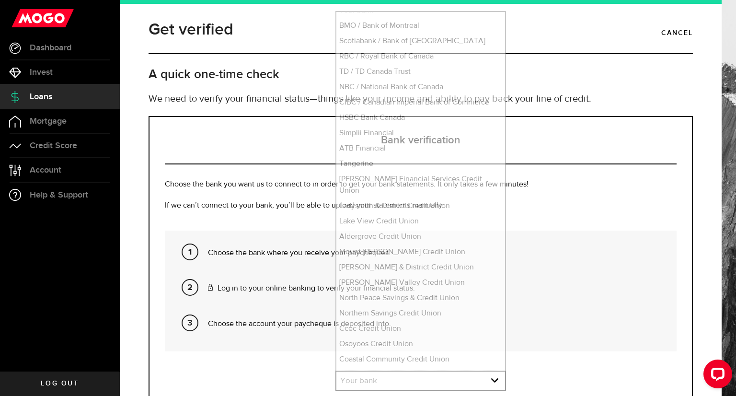
click at [641, 75] on h2 "A quick one-time check" at bounding box center [421, 75] width 544 height 16
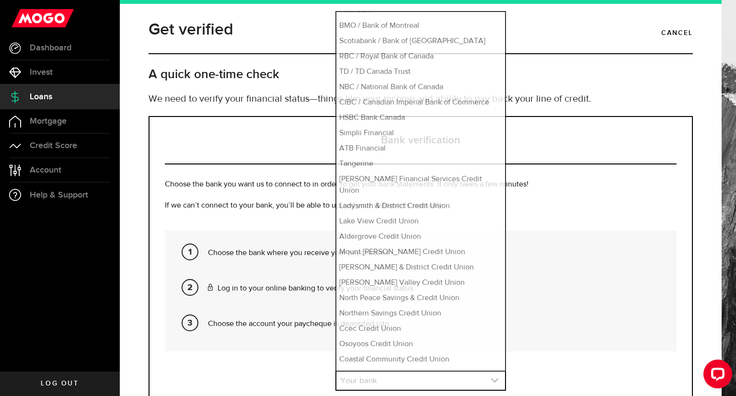
click at [491, 376] on icon "expand select" at bounding box center [495, 380] width 8 height 8
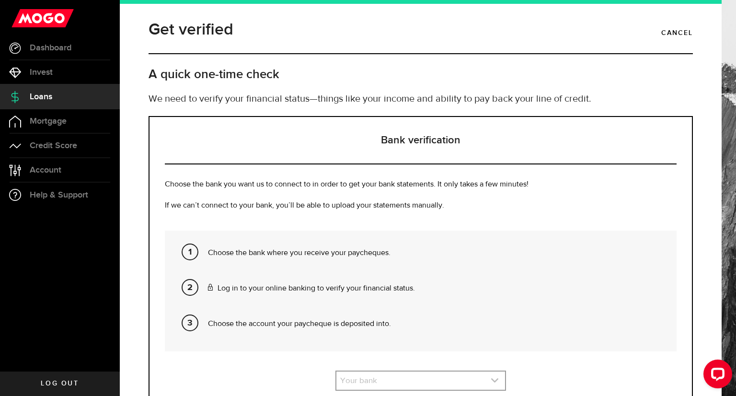
click at [491, 378] on icon "expand select" at bounding box center [495, 380] width 8 height 8
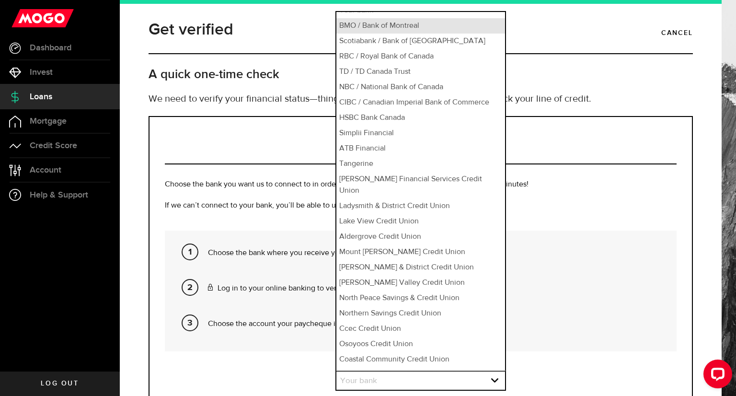
click at [423, 27] on li "BMO / Bank of Montreal" at bounding box center [420, 25] width 169 height 15
select select "1"
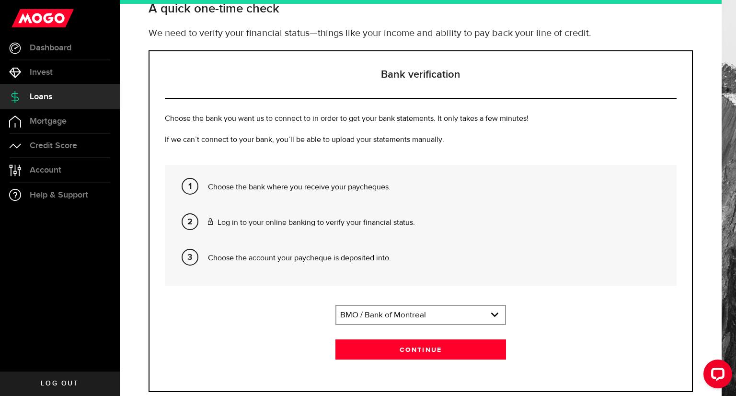
scroll to position [89, 0]
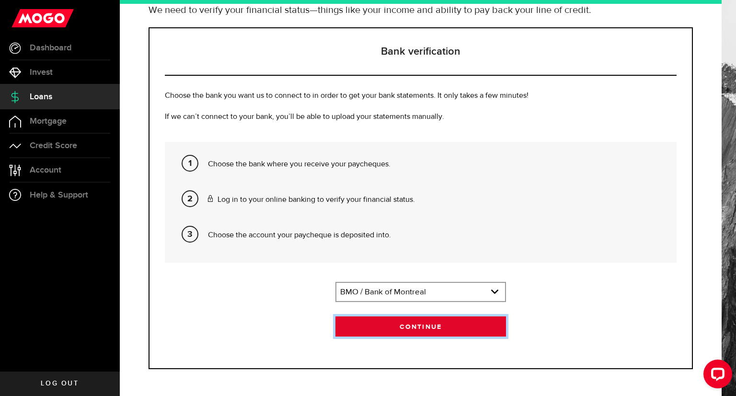
click at [473, 322] on button "Continue" at bounding box center [420, 326] width 171 height 20
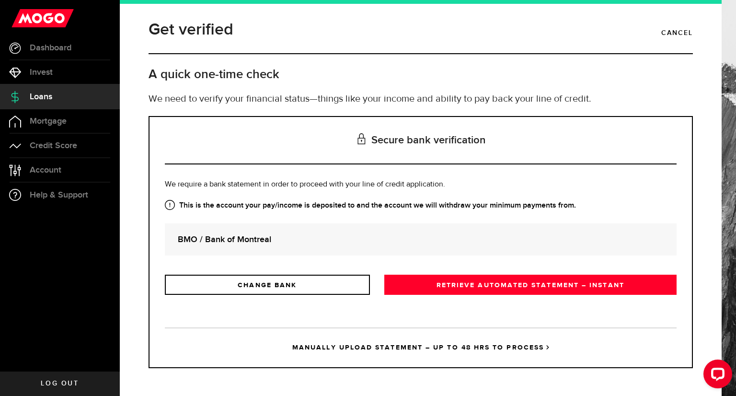
scroll to position [0, 0]
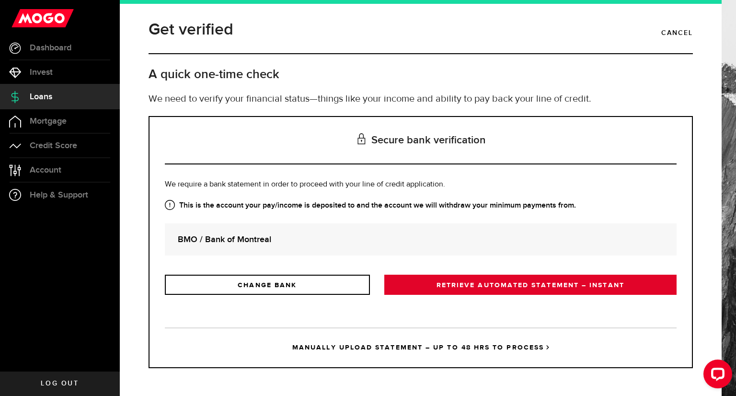
click at [479, 287] on link "RETRIEVE AUTOMATED STATEMENT – INSTANT" at bounding box center [530, 285] width 292 height 20
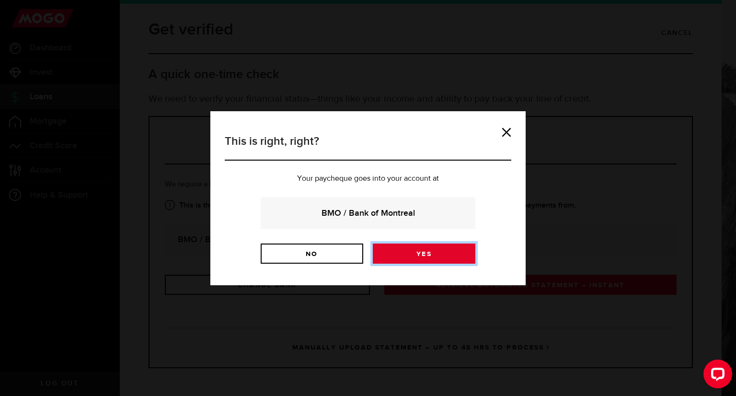
click at [445, 246] on link "Yes" at bounding box center [424, 253] width 103 height 20
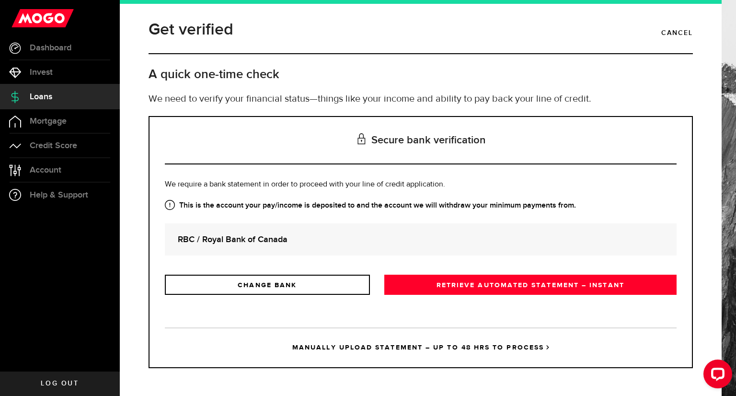
click at [311, 234] on strong "RBC / Royal Bank of Canada" at bounding box center [421, 239] width 486 height 13
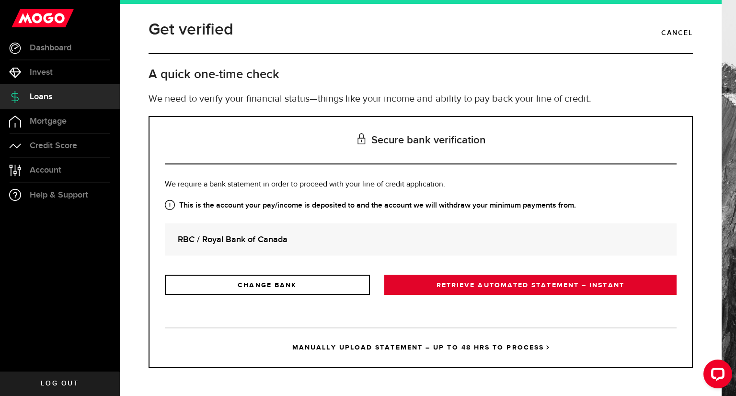
click at [472, 284] on link "RETRIEVE AUTOMATED STATEMENT – INSTANT" at bounding box center [530, 285] width 292 height 20
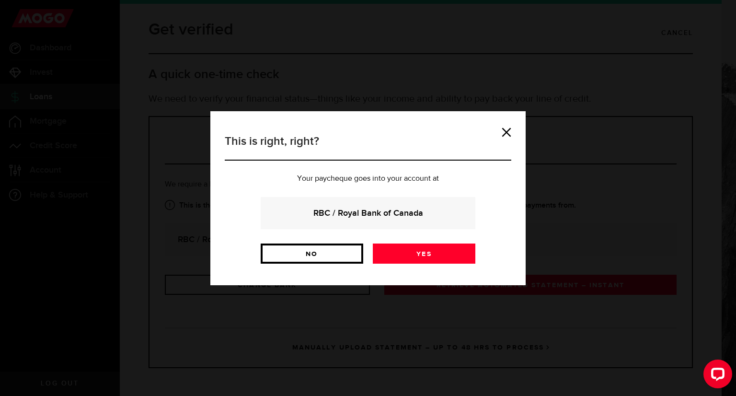
click at [315, 254] on link "No" at bounding box center [312, 253] width 103 height 20
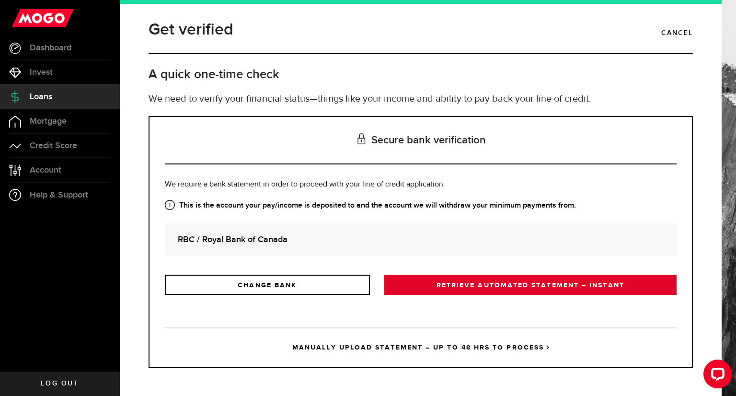
click at [468, 279] on link "RETRIEVE AUTOMATED STATEMENT – INSTANT" at bounding box center [530, 285] width 292 height 20
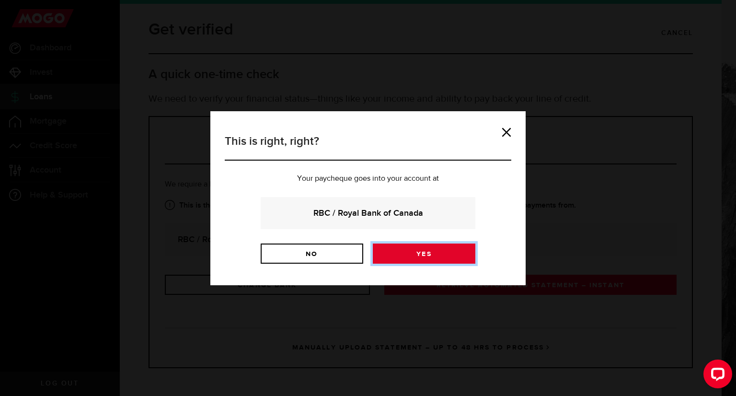
click at [445, 254] on link "Yes" at bounding box center [424, 253] width 103 height 20
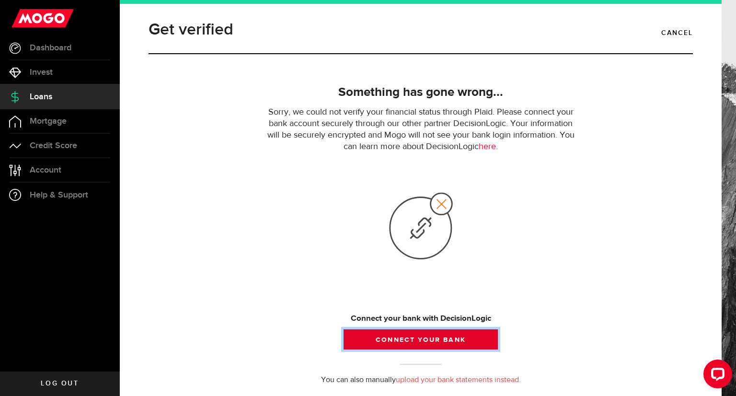
click at [395, 336] on button "Connect your bank" at bounding box center [421, 339] width 154 height 20
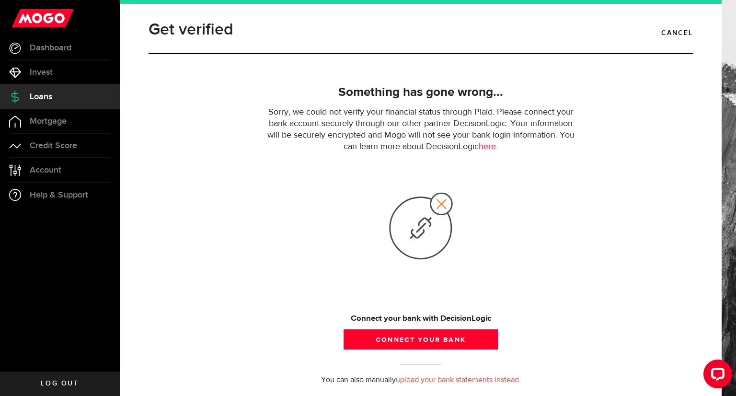
click at [437, 380] on link "upload your bank statements instead." at bounding box center [458, 380] width 125 height 8
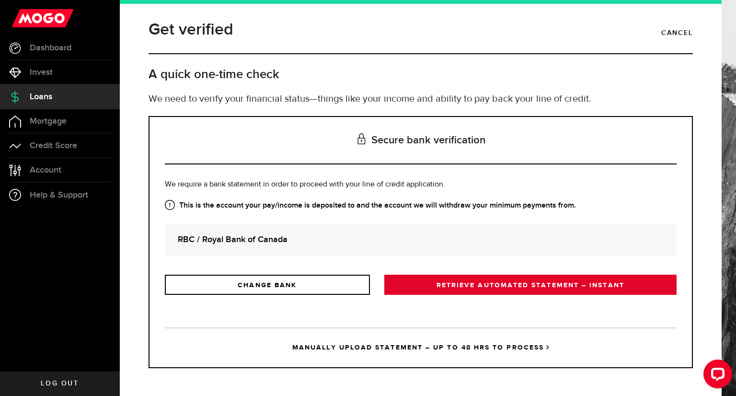
click at [531, 277] on link "RETRIEVE AUTOMATED STATEMENT – INSTANT" at bounding box center [530, 285] width 292 height 20
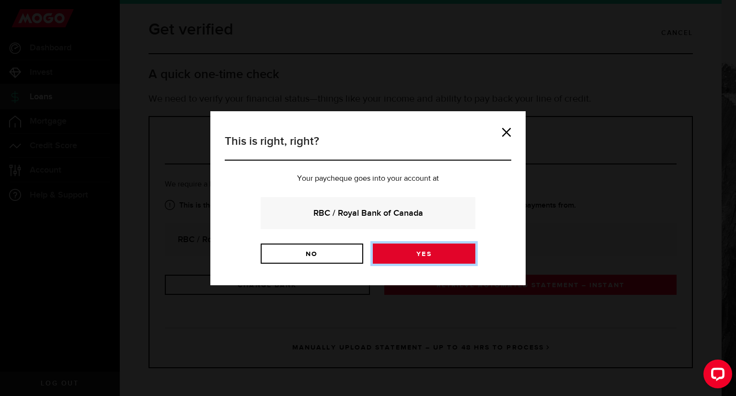
click at [425, 250] on link "Yes" at bounding box center [424, 253] width 103 height 20
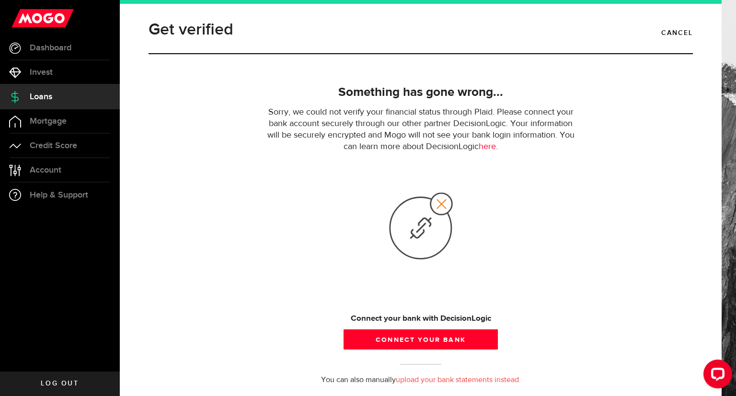
click at [447, 380] on link "upload your bank statements instead." at bounding box center [458, 380] width 125 height 8
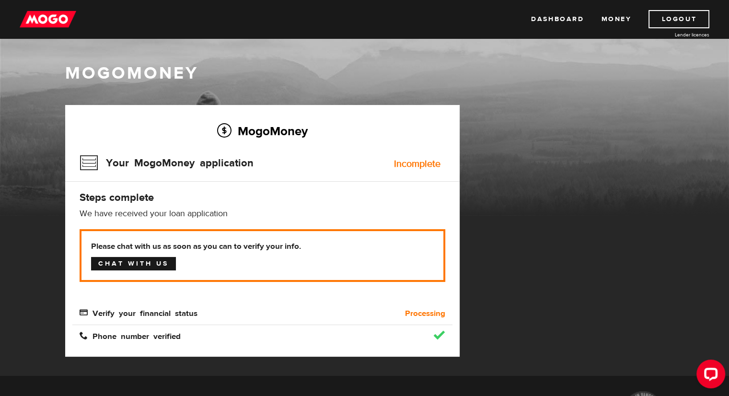
click at [156, 260] on link "Chat with us" at bounding box center [133, 263] width 85 height 13
click at [532, 271] on div "MogoMoney Your MogoMoney application Expired Your MogoMoney credit decision has…" at bounding box center [364, 240] width 613 height 271
click at [694, 23] on link "Logout" at bounding box center [678, 19] width 61 height 18
